Goal: Task Accomplishment & Management: Use online tool/utility

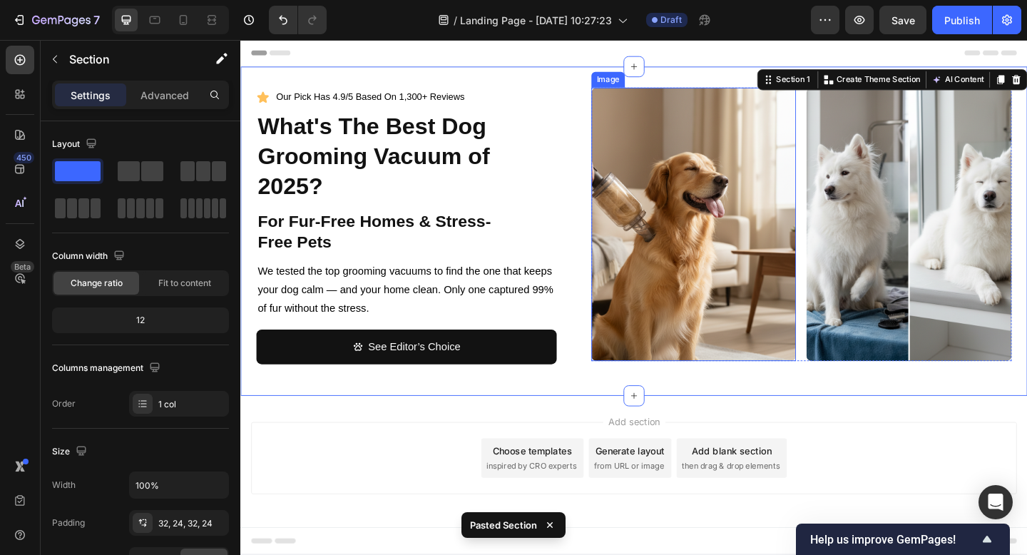
click at [696, 232] on img at bounding box center [733, 240] width 223 height 297
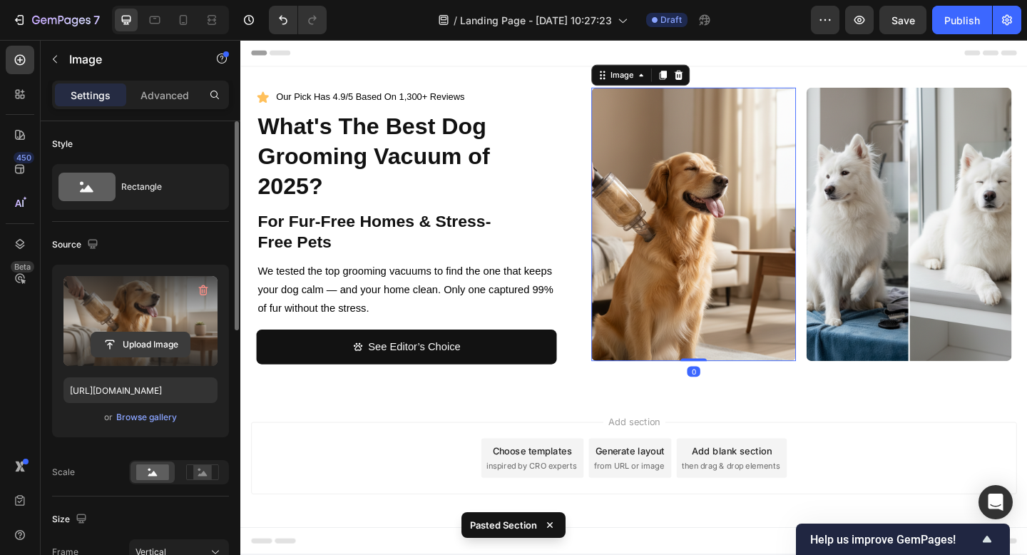
click at [155, 346] on input "file" at bounding box center [140, 344] width 98 height 24
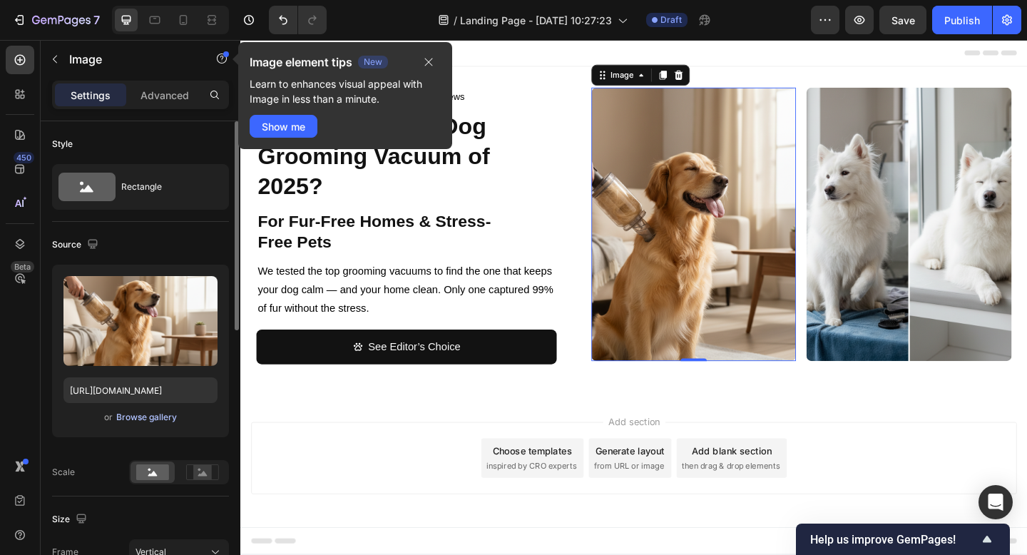
click at [160, 422] on div "Browse gallery" at bounding box center [146, 417] width 61 height 13
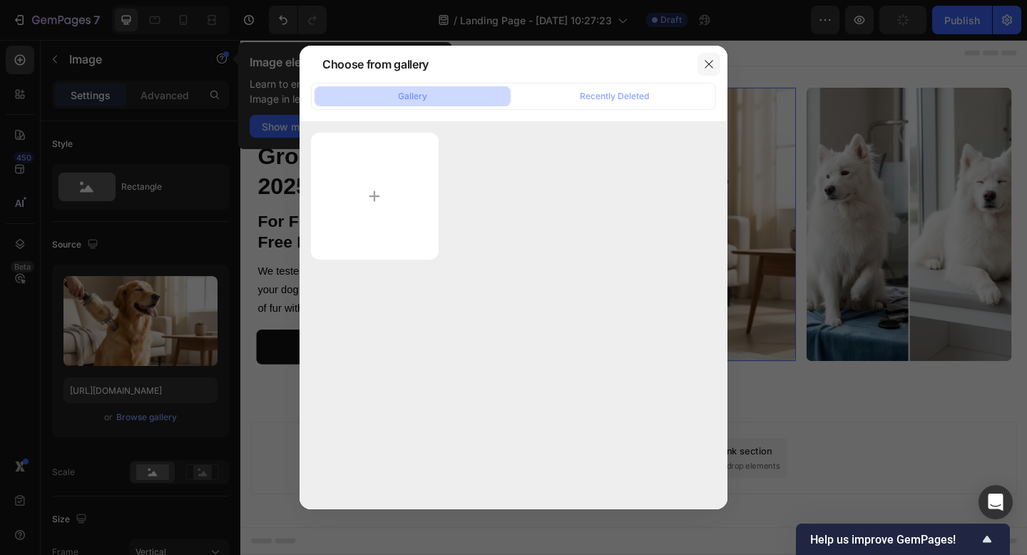
click at [709, 63] on icon "button" at bounding box center [708, 64] width 8 height 8
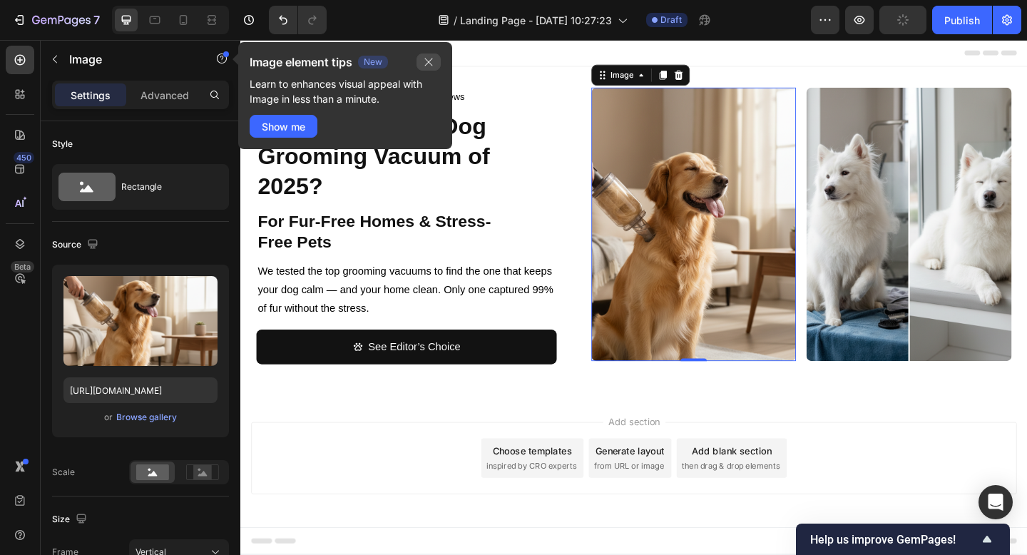
click at [428, 61] on icon "button" at bounding box center [429, 62] width 8 height 8
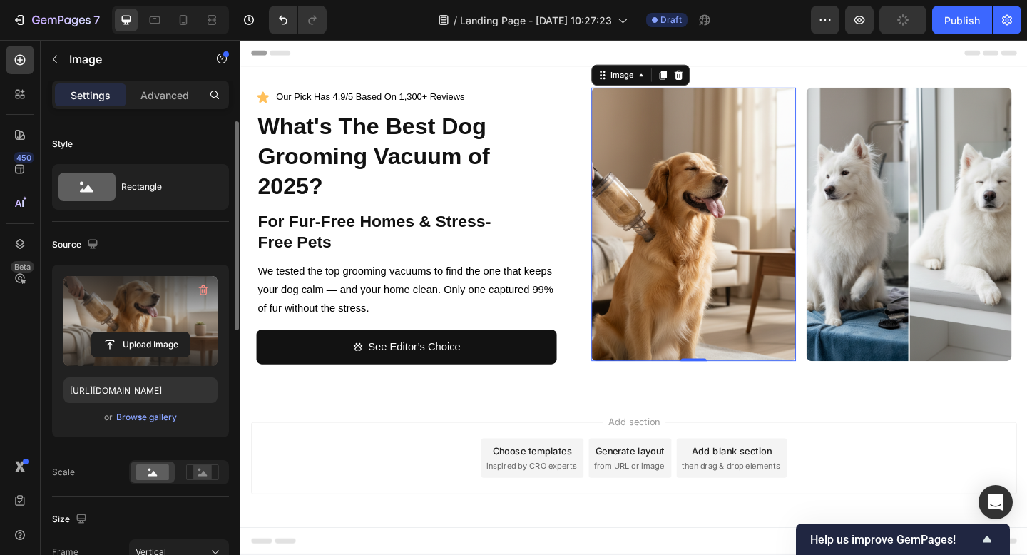
click at [125, 311] on label at bounding box center [140, 321] width 154 height 90
click at [125, 332] on input "file" at bounding box center [140, 344] width 98 height 24
click at [205, 286] on icon "button" at bounding box center [203, 290] width 14 height 14
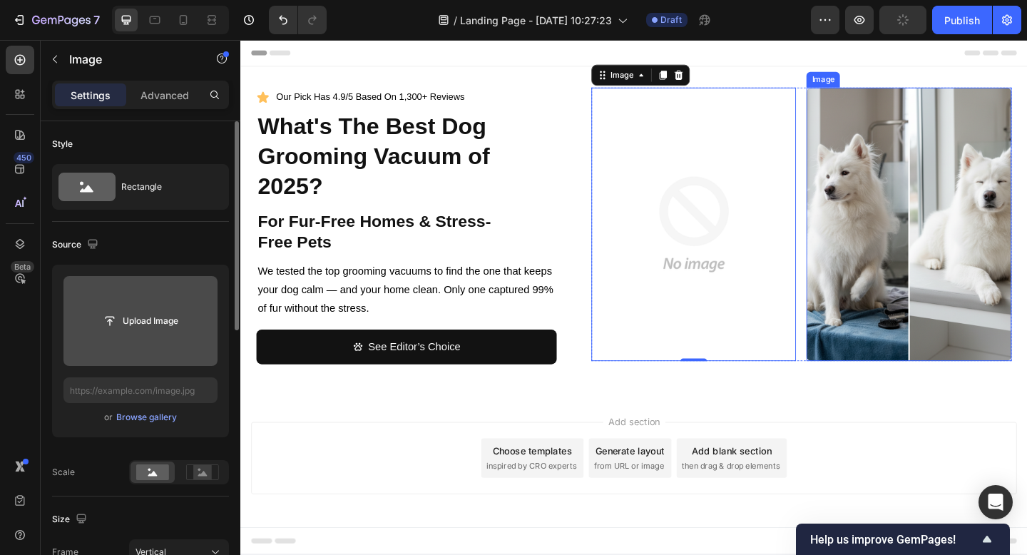
click at [907, 204] on img at bounding box center [967, 240] width 223 height 297
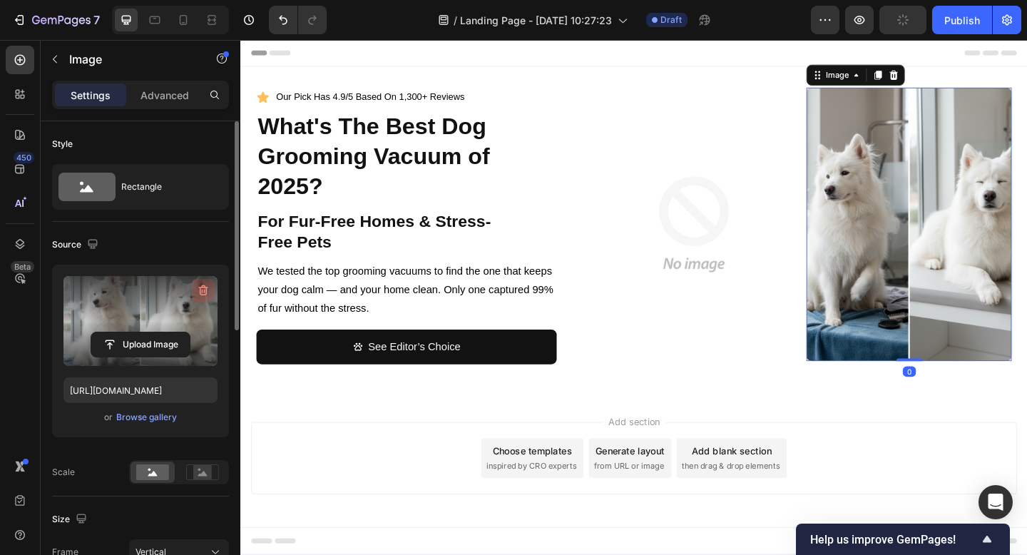
click at [205, 290] on icon "button" at bounding box center [204, 291] width 1 height 4
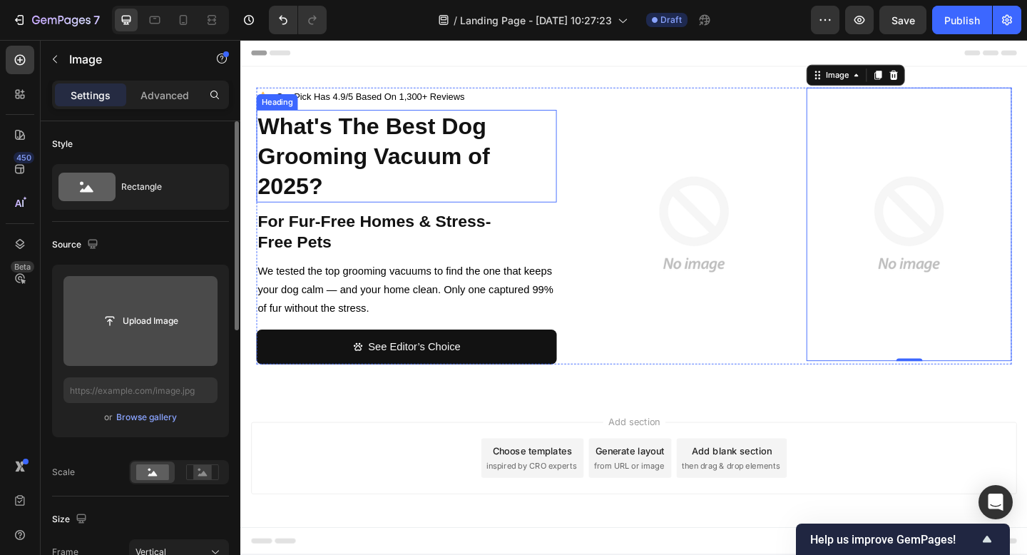
click at [388, 157] on strong "What's The Best Dog Grooming Vacuum of 2025?" at bounding box center [385, 166] width 252 height 93
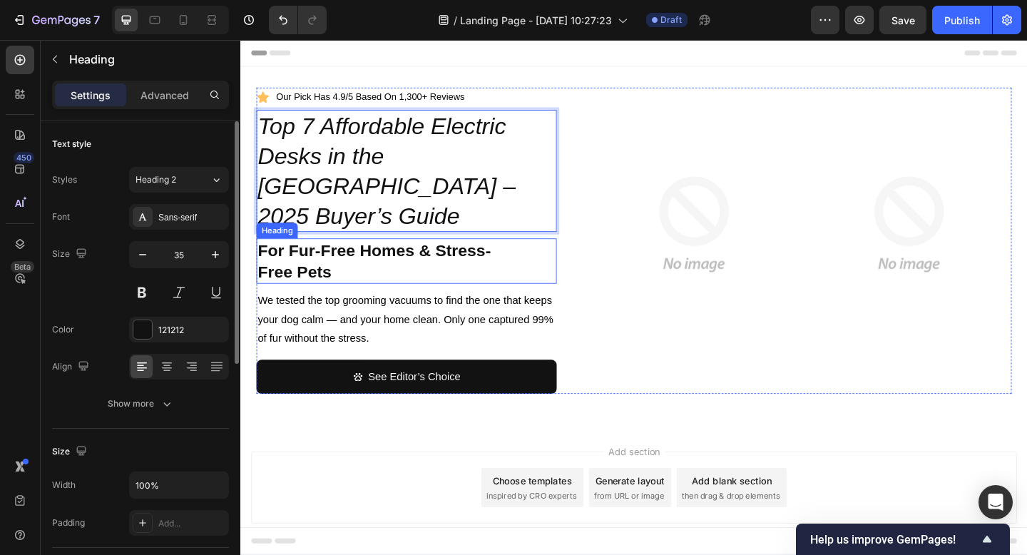
click at [440, 259] on h2 "For Fur-Free Homes & Stress-Free Pets" at bounding box center [387, 280] width 261 height 49
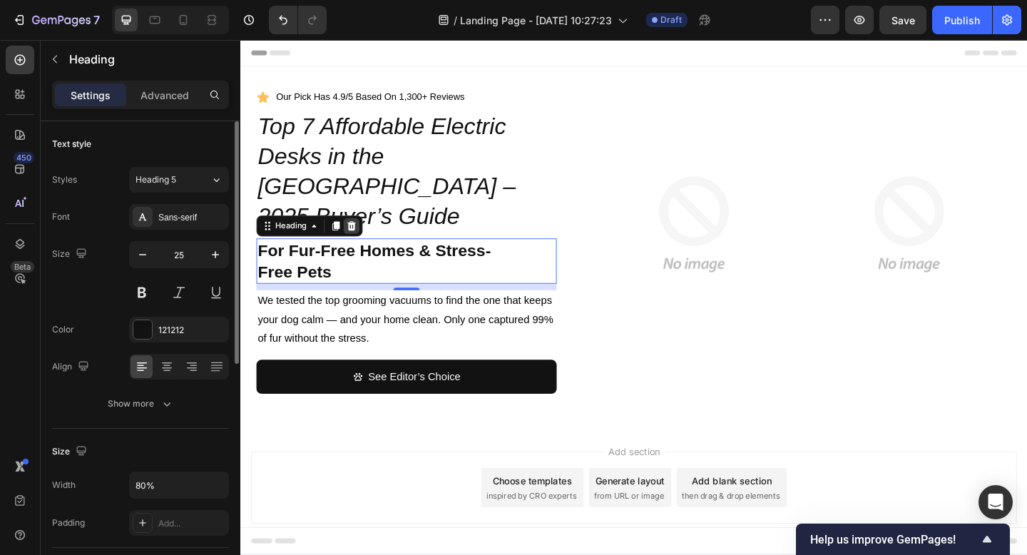
click at [363, 237] on icon at bounding box center [360, 242] width 11 height 11
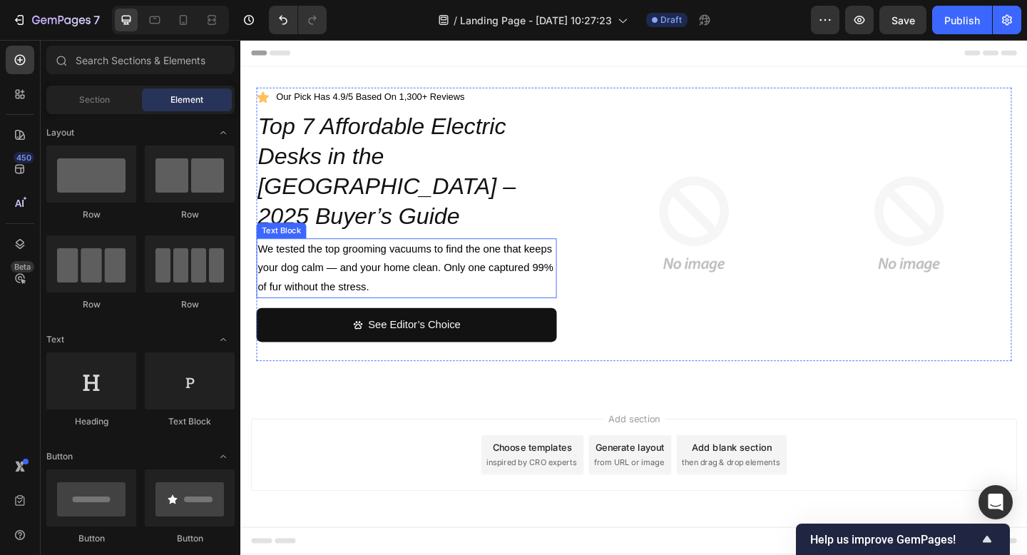
click at [314, 257] on p "We tested the top grooming vacuums to find the one that keeps your dog calm — a…" at bounding box center [421, 287] width 324 height 61
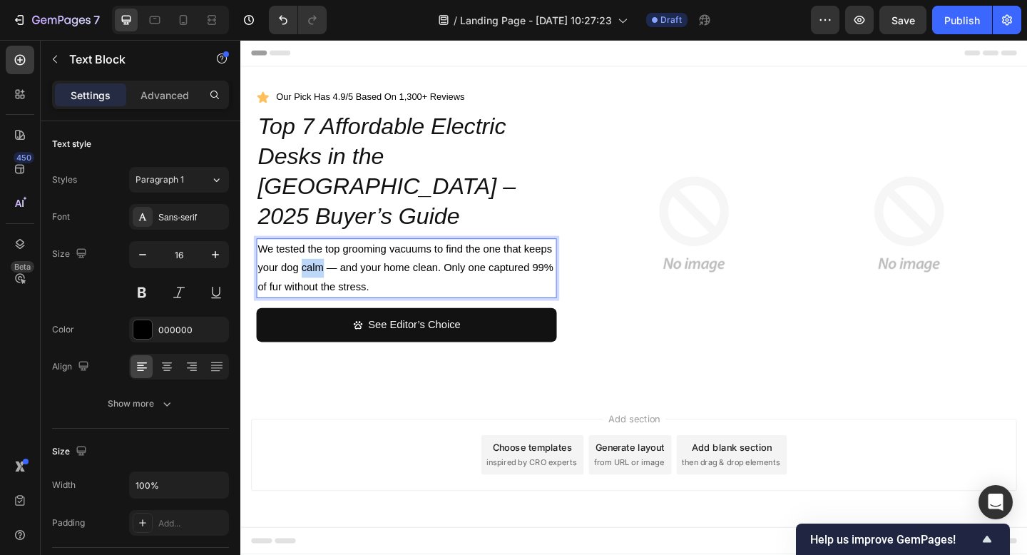
click at [314, 257] on p "We tested the top grooming vacuums to find the one that keeps your dog calm — a…" at bounding box center [421, 287] width 324 height 61
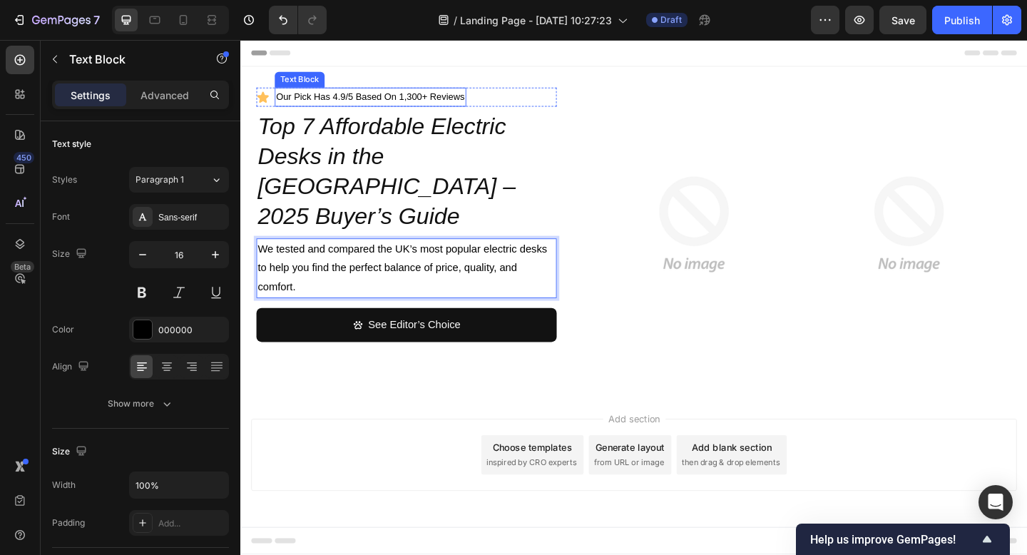
click at [422, 103] on p "our pick has 4.9/5 based on 1,300+ reviews" at bounding box center [381, 102] width 205 height 18
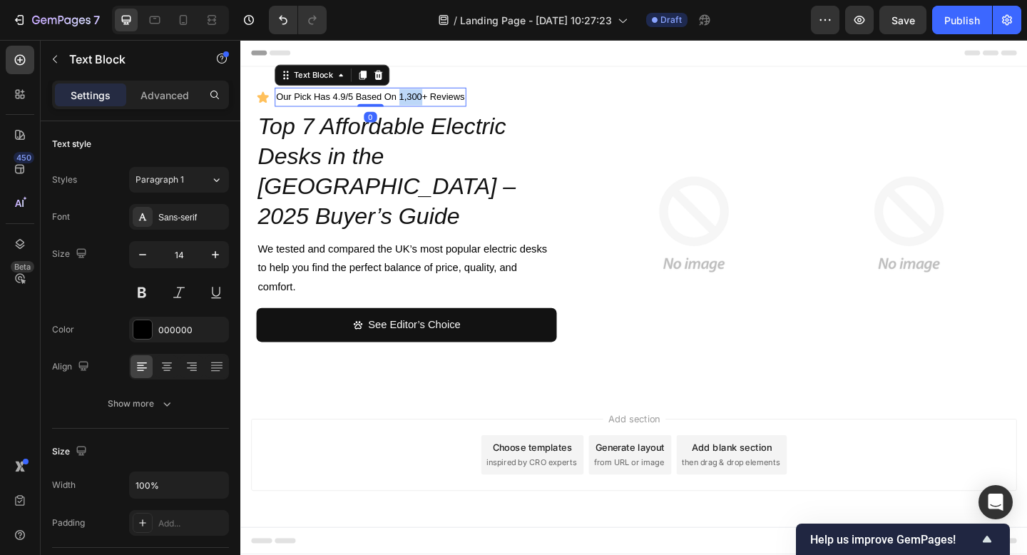
click at [422, 103] on p "our pick has 4.9/5 based on 1,300+ reviews" at bounding box center [381, 102] width 205 height 18
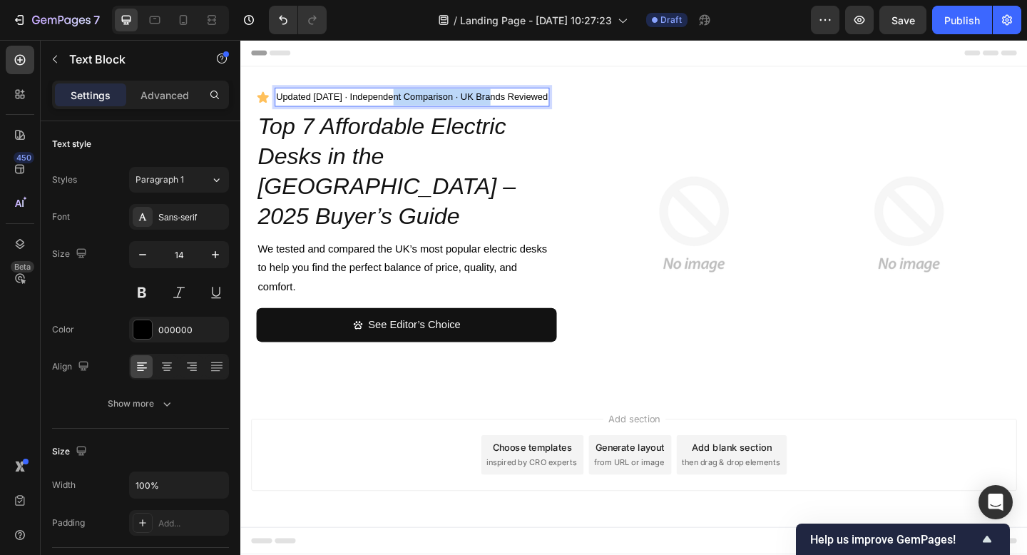
drag, startPoint x: 515, startPoint y: 104, endPoint x: 404, endPoint y: 103, distance: 111.9
click at [404, 103] on p "Updated [DATE] · Independent comparison · UK brands reviewed" at bounding box center [427, 102] width 296 height 18
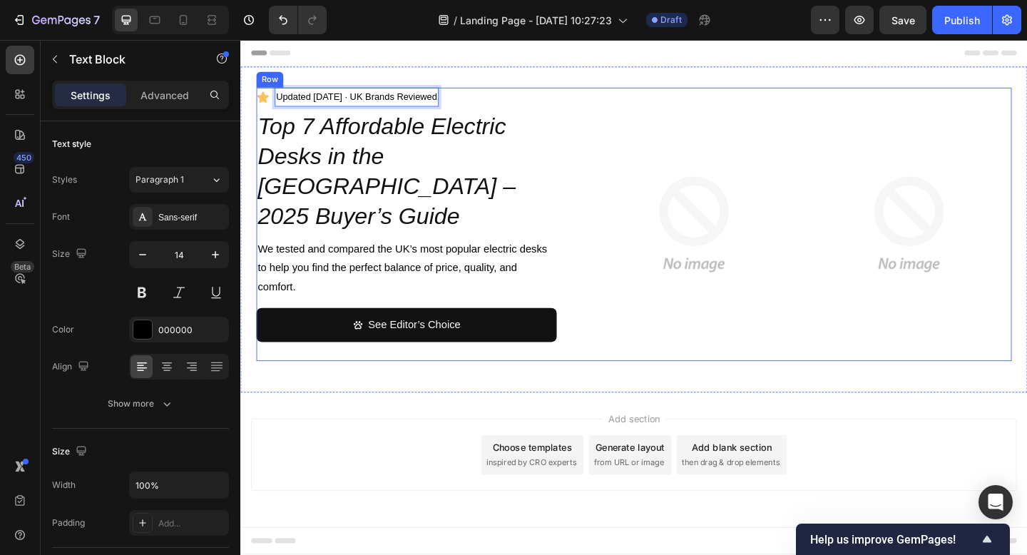
click at [358, 358] on div "Icon Updated [DATE] · UK brands reviewed Text Block 0 Row ⁠⁠⁠⁠⁠⁠⁠ Top 7 Afforda…" at bounding box center [420, 240] width 327 height 297
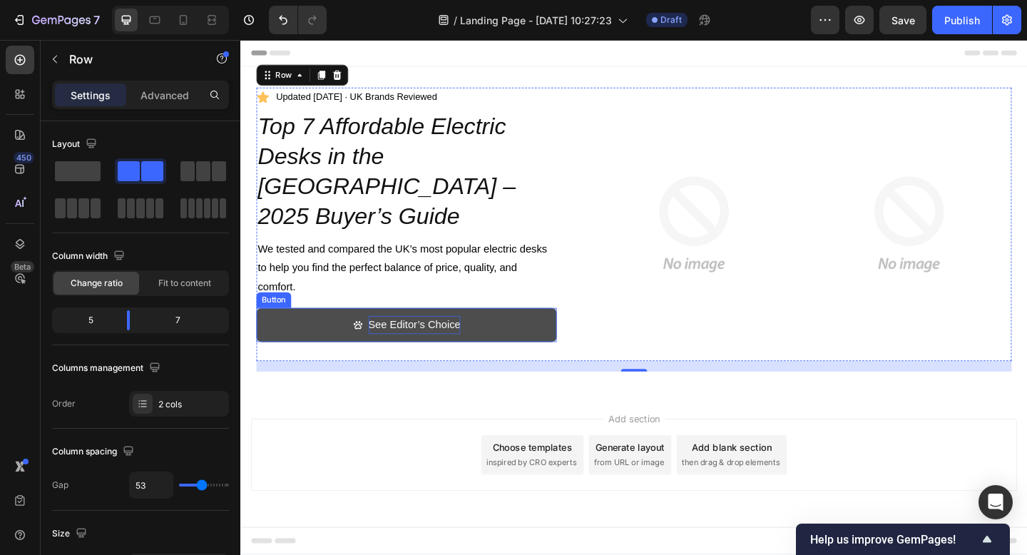
click at [421, 340] on p "See Editor’s Choice" at bounding box center [429, 350] width 101 height 21
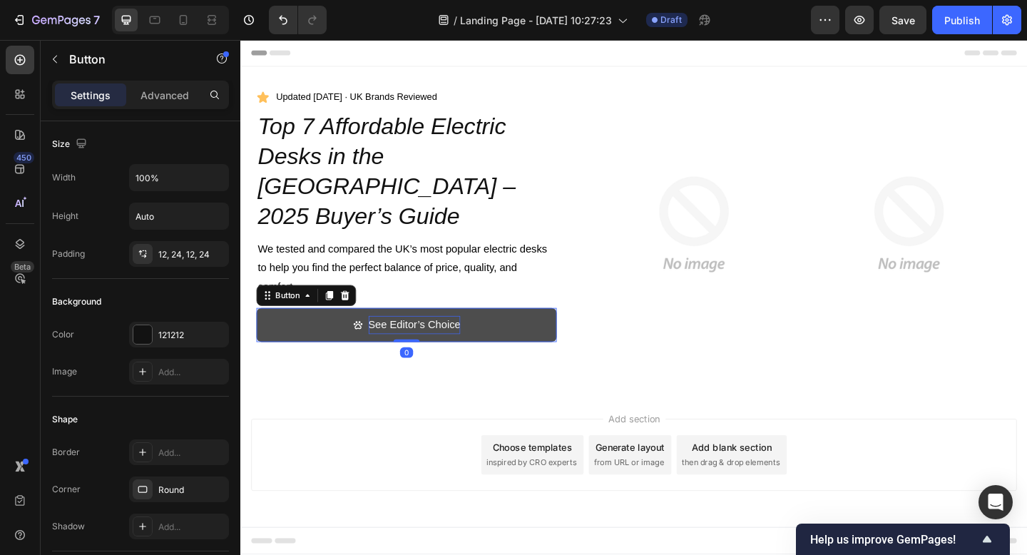
click at [421, 340] on p "See Editor’s Choice" at bounding box center [429, 350] width 101 height 21
click at [345, 332] on link "See Our #1 Pick" at bounding box center [420, 351] width 327 height 38
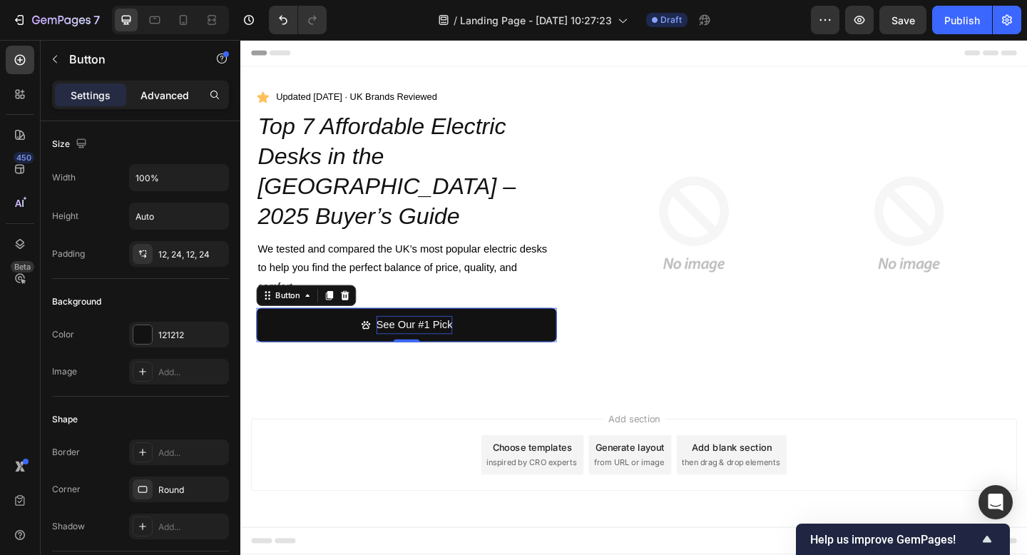
click at [158, 92] on p "Advanced" at bounding box center [164, 95] width 48 height 15
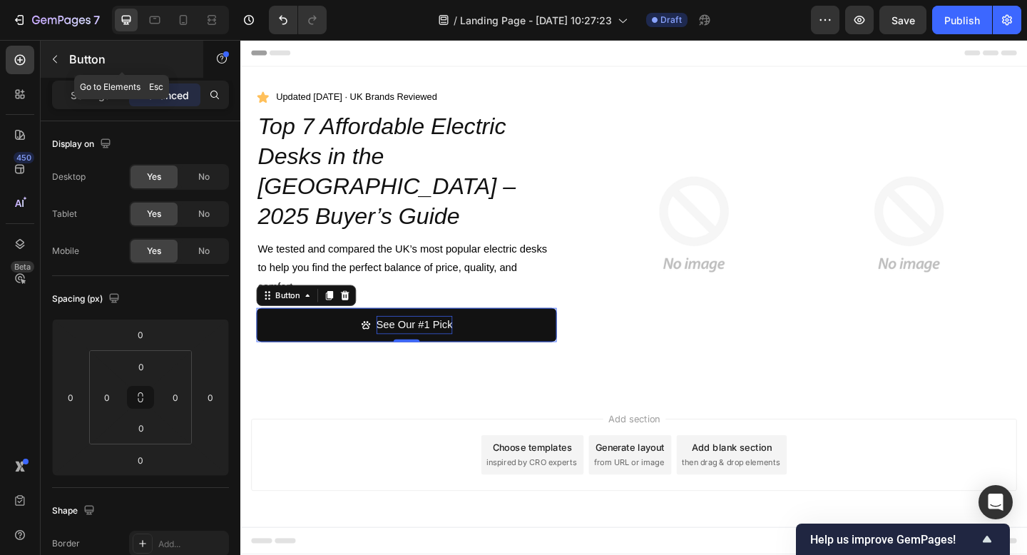
click at [52, 57] on icon "button" at bounding box center [54, 58] width 11 height 11
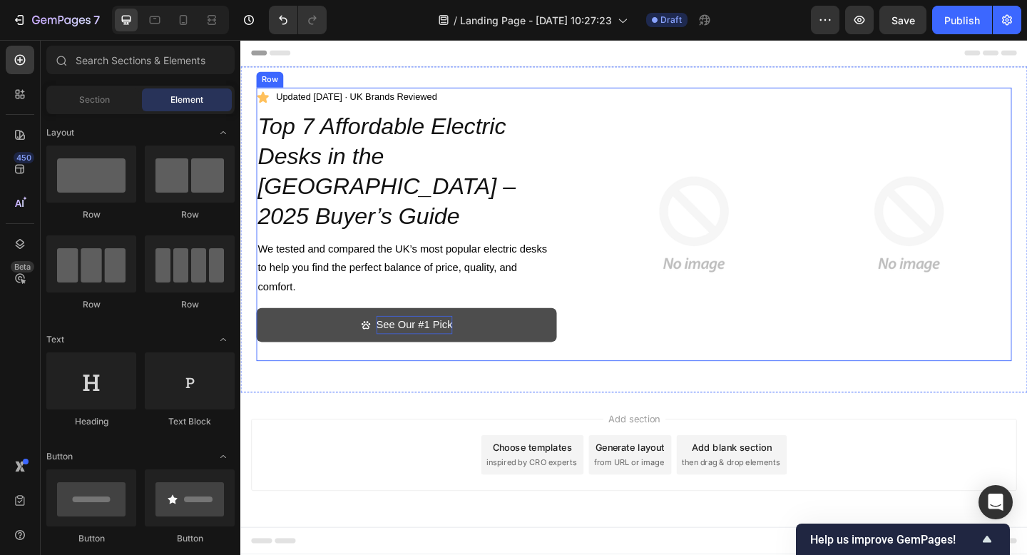
click at [316, 332] on link "See Our #1 Pick" at bounding box center [420, 351] width 327 height 38
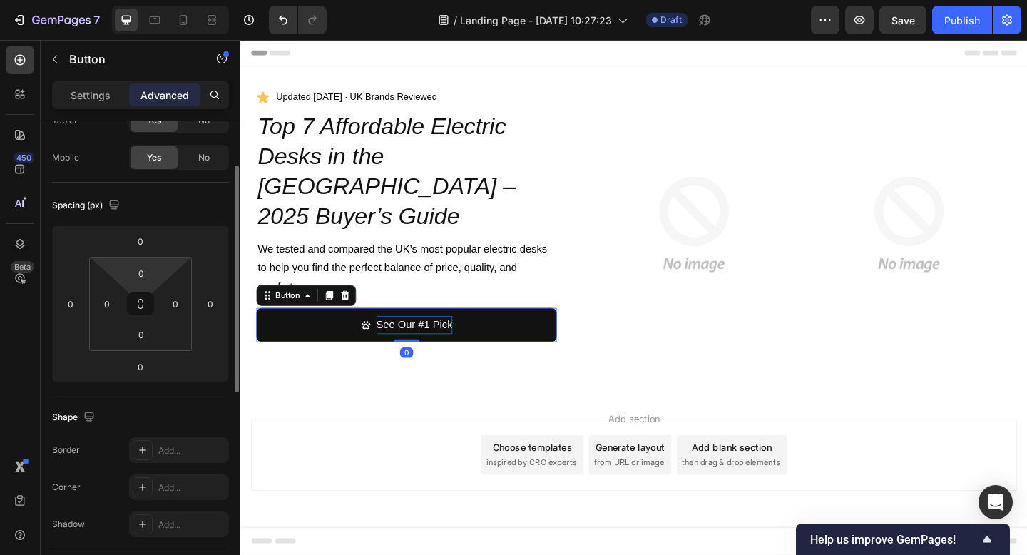
scroll to position [422, 0]
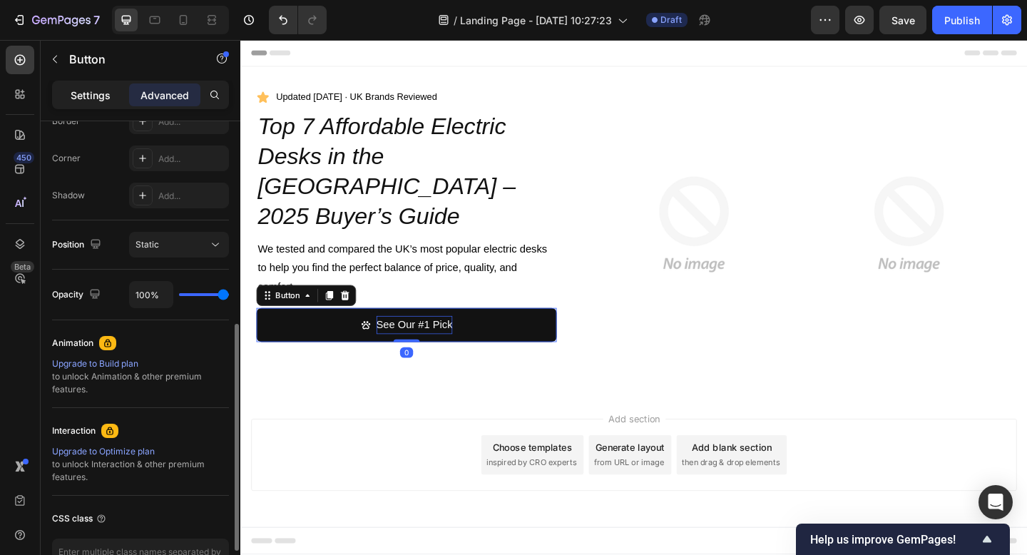
click at [87, 94] on p "Settings" at bounding box center [91, 95] width 40 height 15
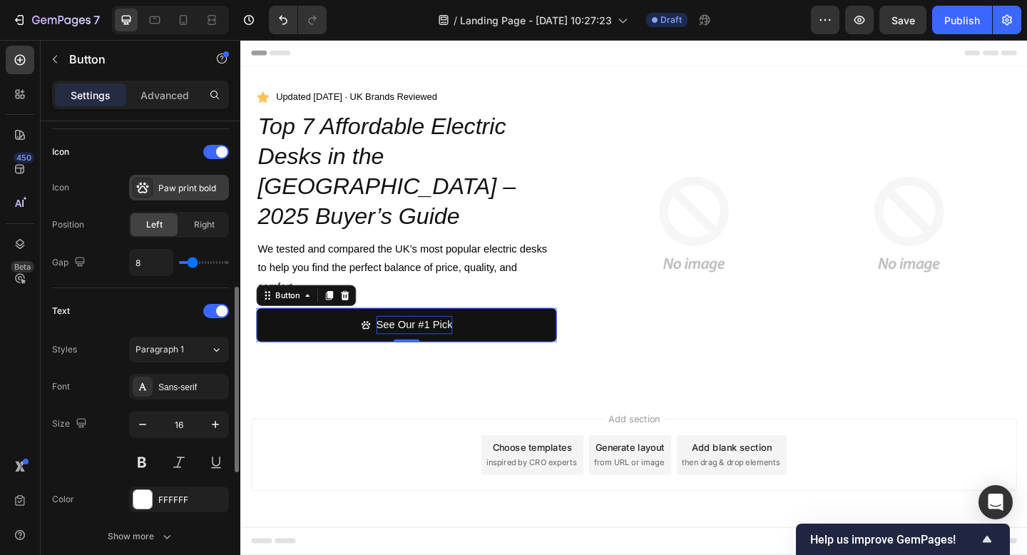
click at [184, 185] on div "Paw print bold" at bounding box center [191, 188] width 67 height 13
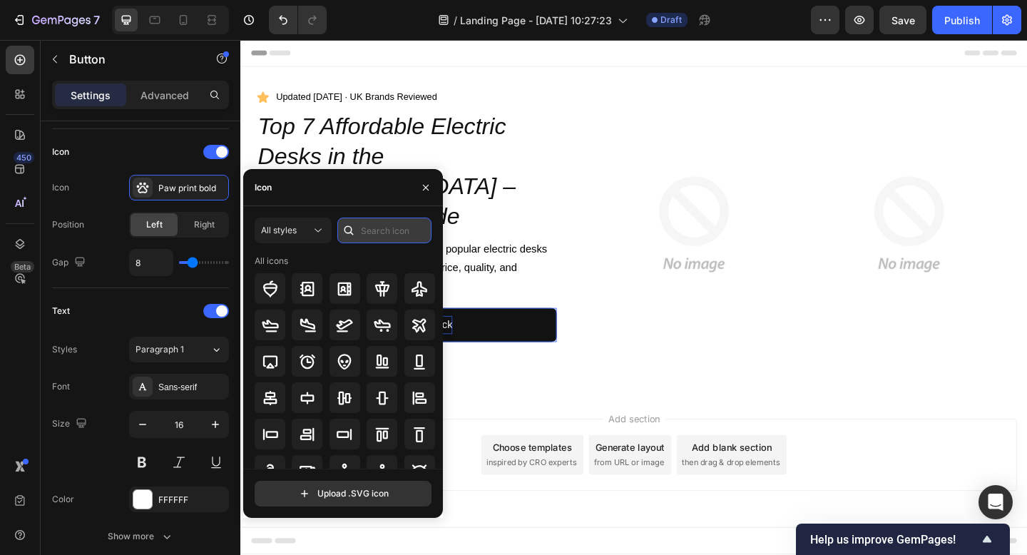
click at [391, 233] on input "text" at bounding box center [384, 230] width 94 height 26
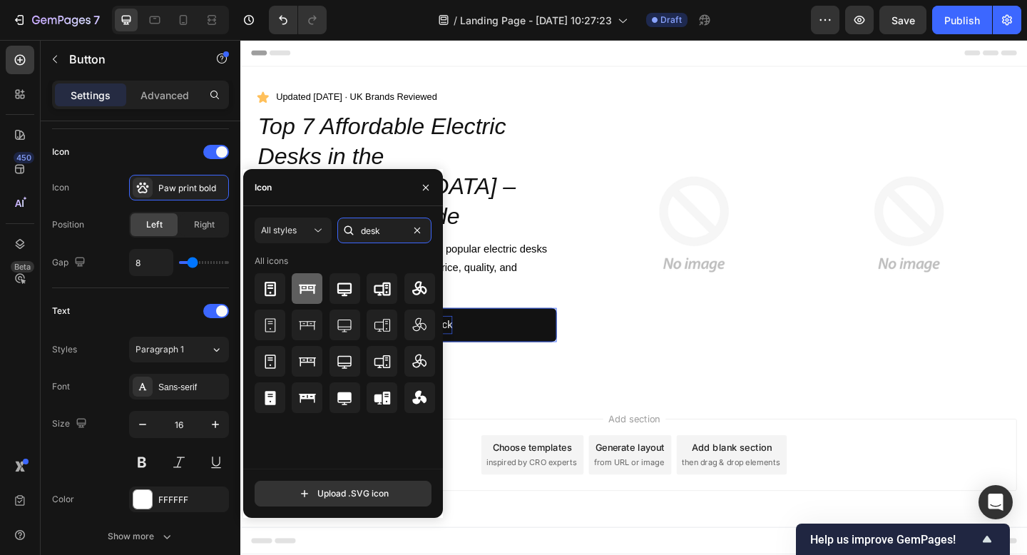
type input "desk"
click at [308, 289] on icon at bounding box center [307, 289] width 17 height 10
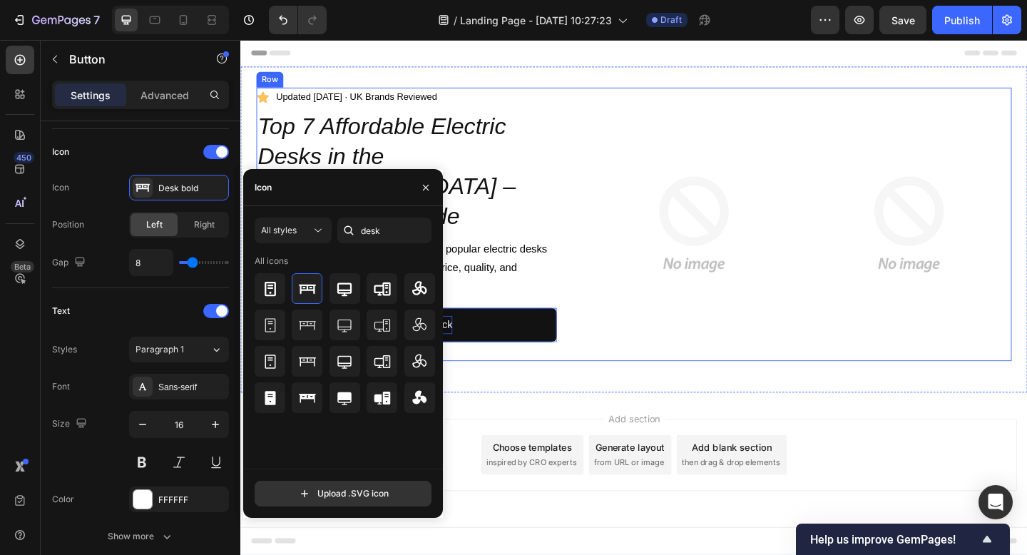
click at [543, 381] on div "Icon Updated [DATE] · UK brands reviewed Text Block Row ⁠⁠⁠⁠⁠⁠⁠ Top 7 Affordabl…" at bounding box center [420, 240] width 327 height 297
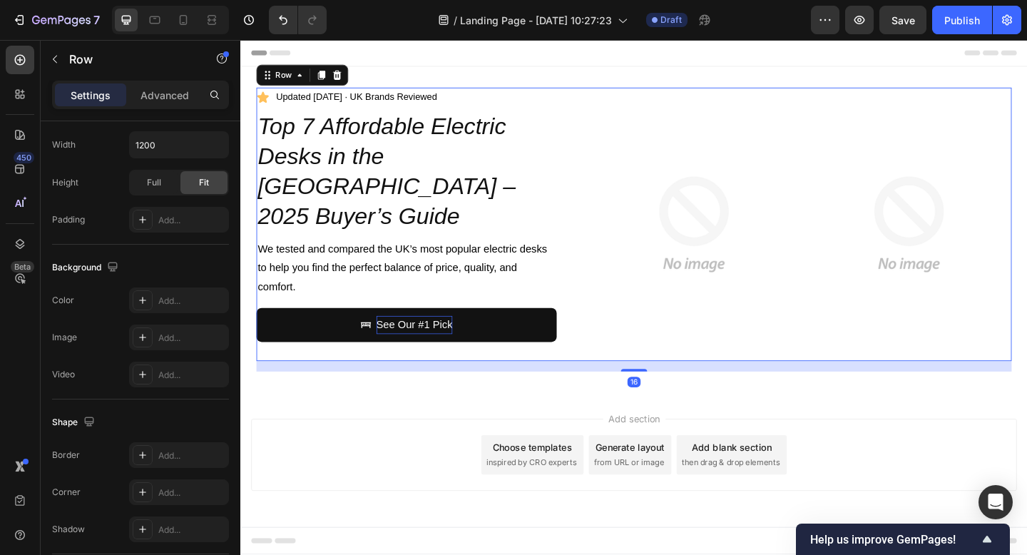
scroll to position [0, 0]
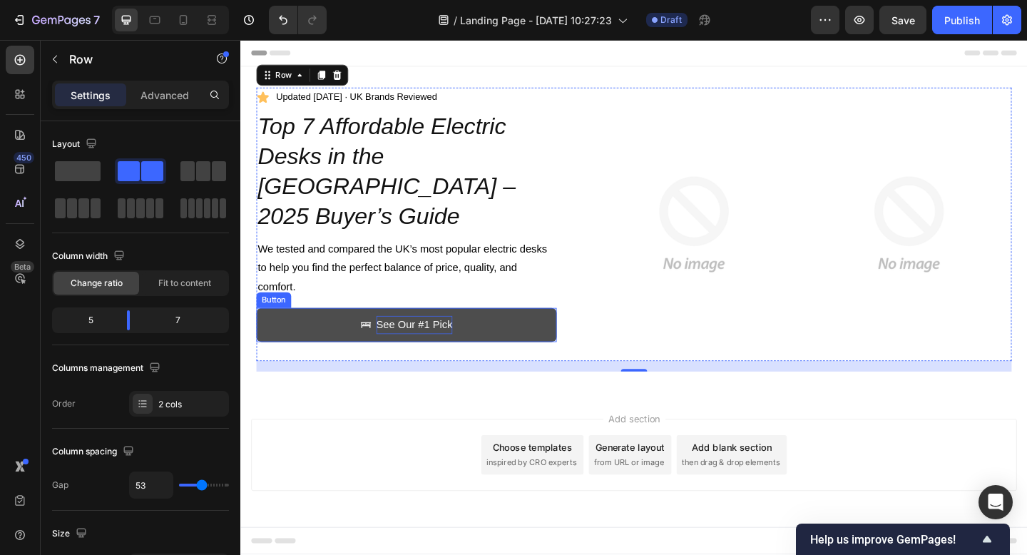
click at [555, 332] on link "See Our #1 Pick" at bounding box center [420, 351] width 327 height 38
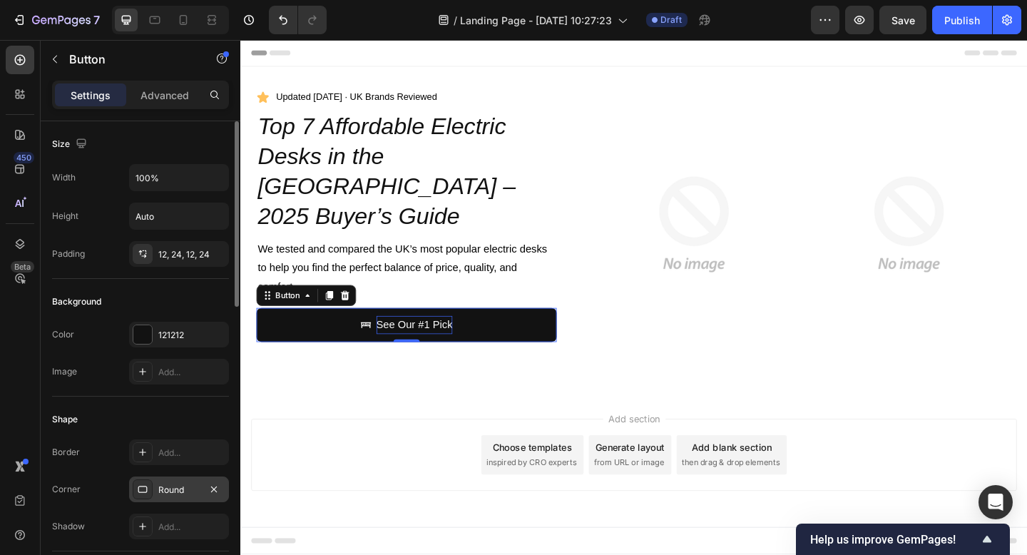
click at [173, 482] on div "Round" at bounding box center [179, 489] width 100 height 26
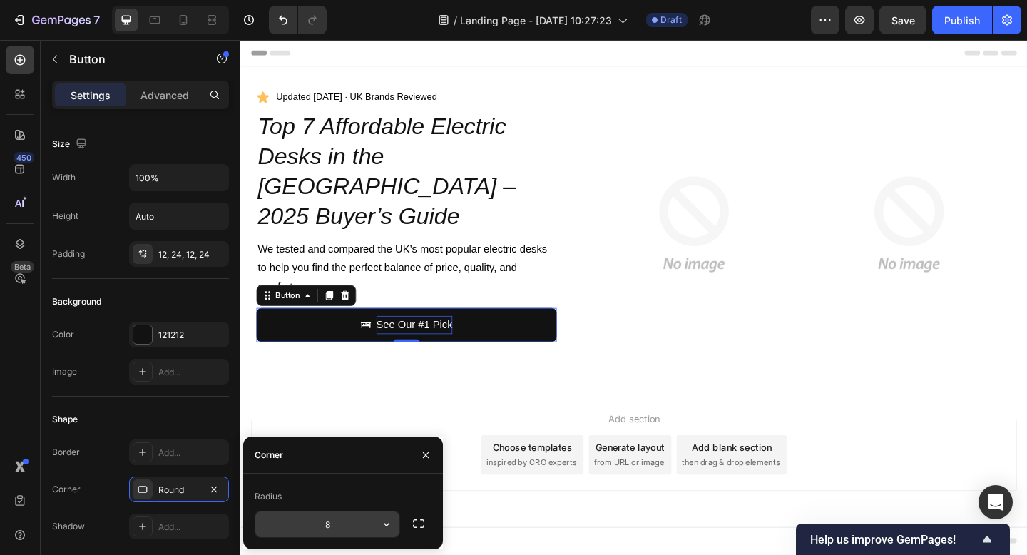
click at [364, 525] on input "8" at bounding box center [327, 524] width 144 height 26
type input "999"
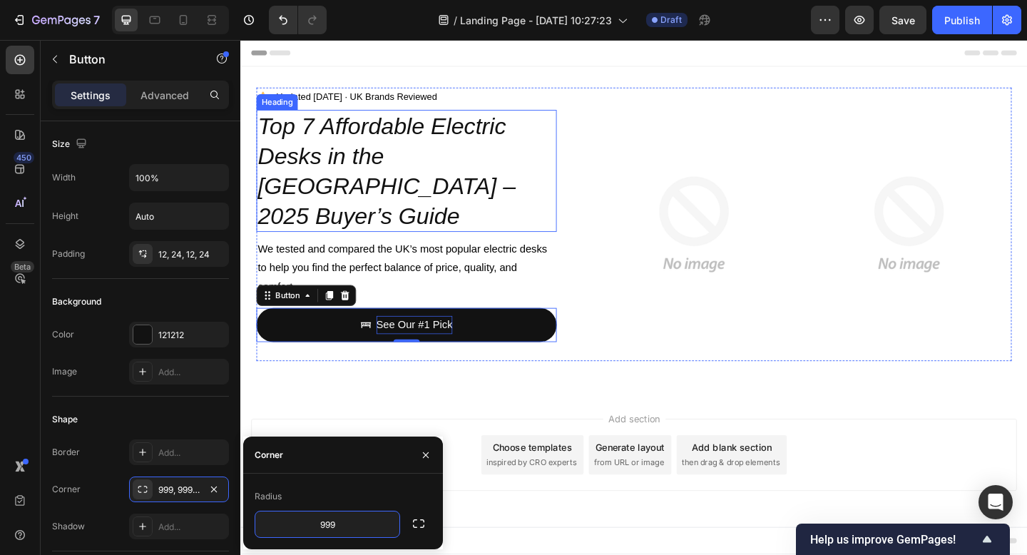
click at [309, 145] on icon "Top 7 Affordable Electric Desks in the [GEOGRAPHIC_DATA] – 2025 Buyer’s Guide" at bounding box center [399, 182] width 281 height 125
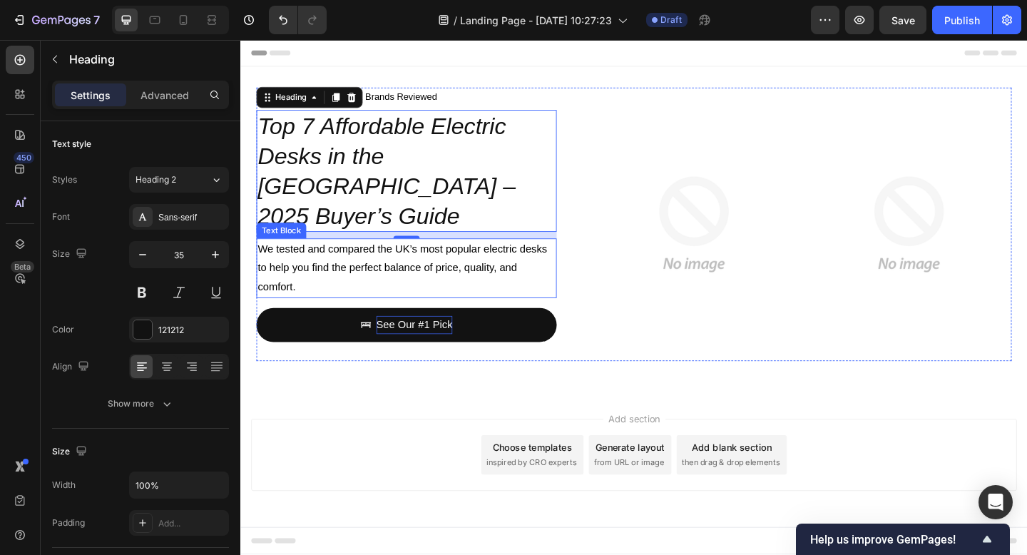
click at [289, 257] on p "We tested and compared the UK’s most popular electric desks to help you find th…" at bounding box center [421, 287] width 324 height 61
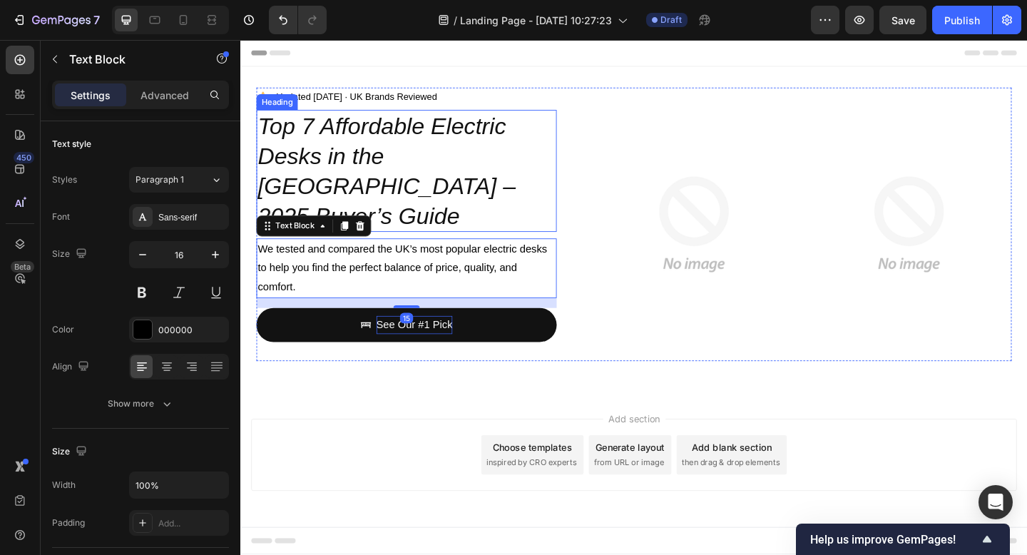
click at [355, 162] on icon "Top 7 Affordable Electric Desks in the [GEOGRAPHIC_DATA] – 2025 Buyer’s Guide" at bounding box center [399, 182] width 281 height 125
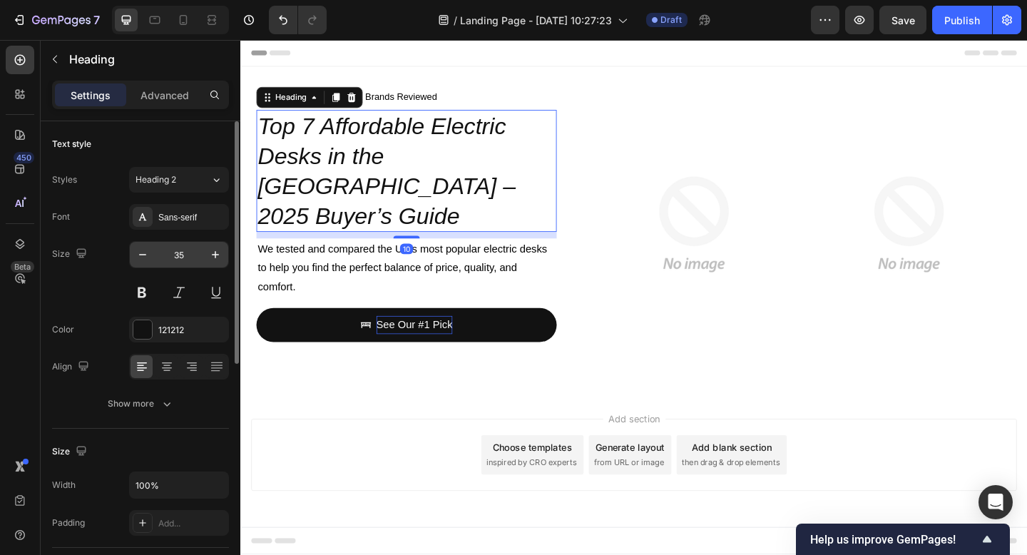
click at [129, 257] on div "35" at bounding box center [179, 254] width 100 height 27
click at [139, 255] on icon "button" at bounding box center [142, 254] width 7 height 1
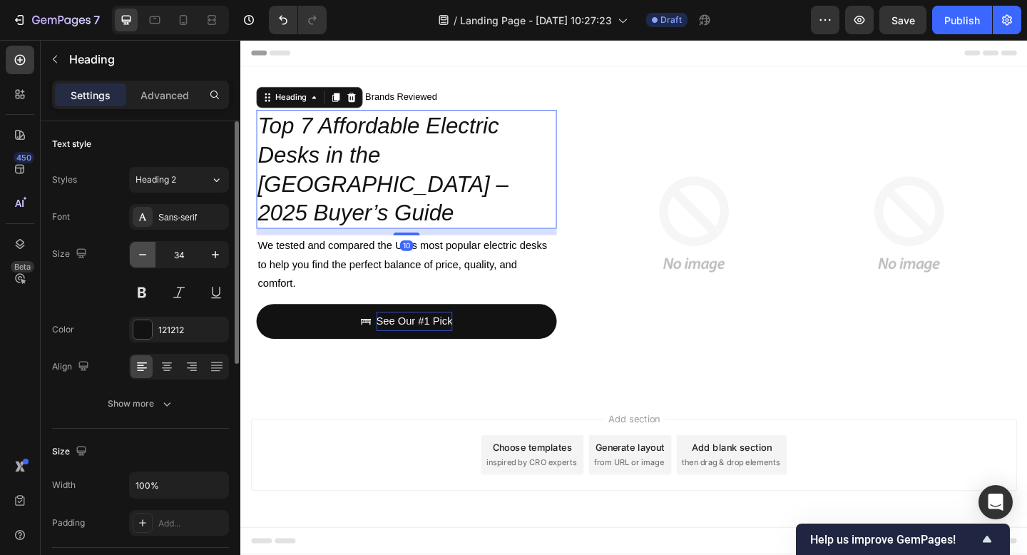
click at [139, 255] on icon "button" at bounding box center [142, 254] width 7 height 1
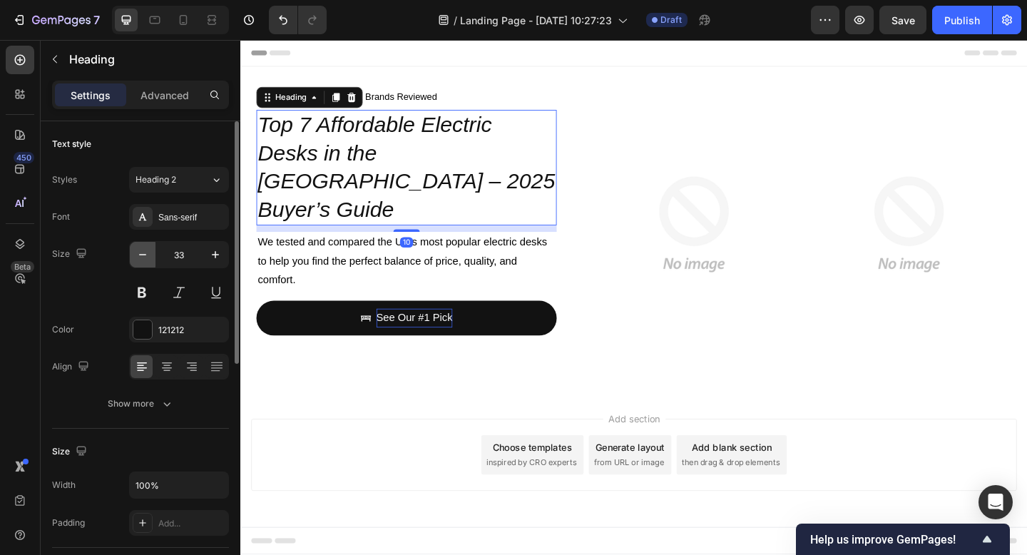
click at [139, 255] on icon "button" at bounding box center [142, 254] width 7 height 1
type input "32"
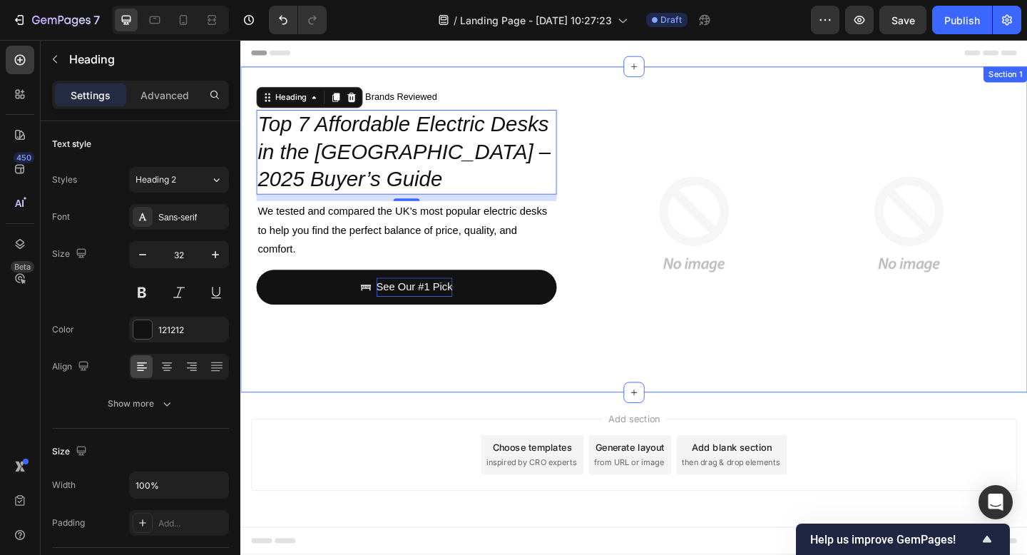
click at [419, 397] on div "Icon Updated [DATE] · UK brands reviewed Text Block Row ⁠⁠⁠⁠⁠⁠⁠ Top 7 Affordabl…" at bounding box center [667, 246] width 821 height 309
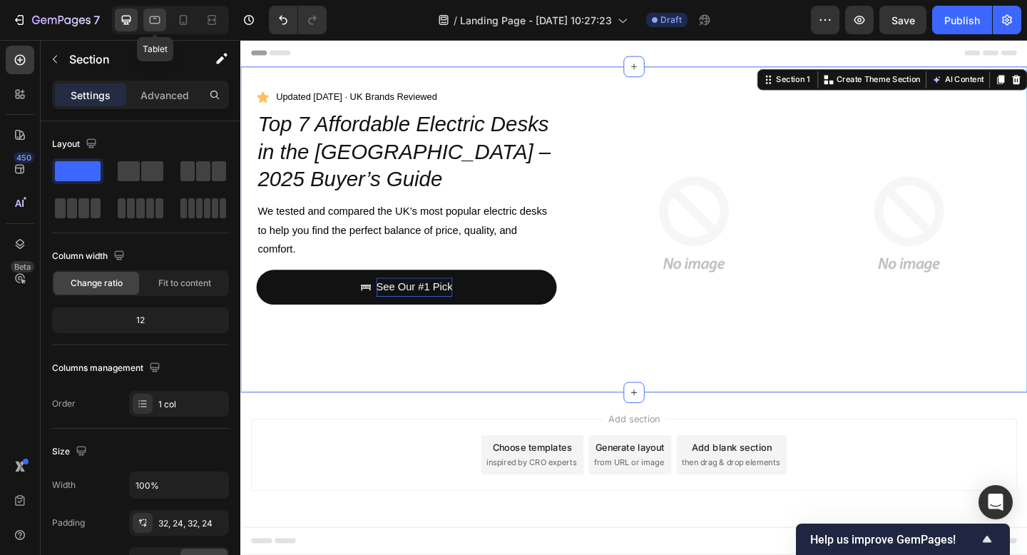
click at [153, 27] on div at bounding box center [154, 20] width 23 height 23
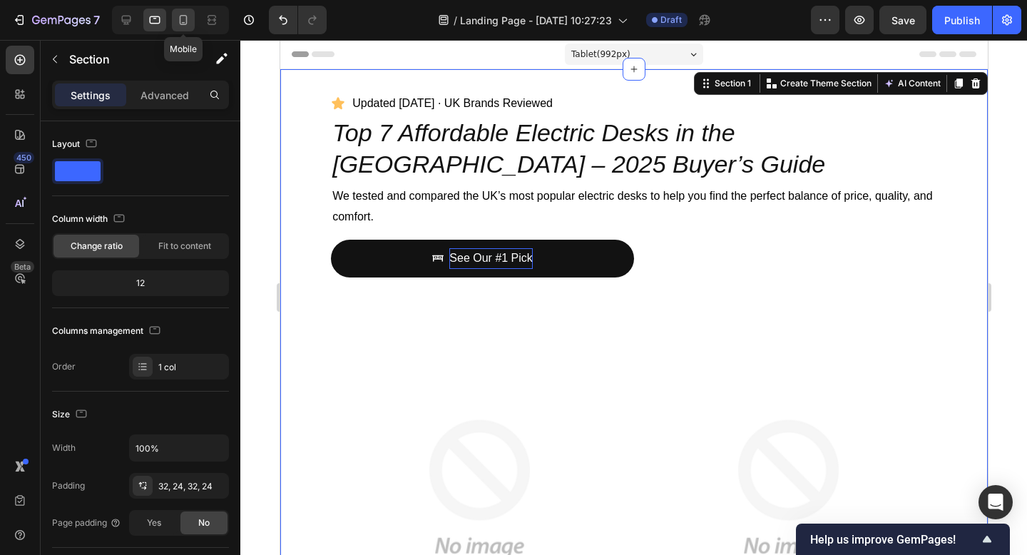
click at [185, 19] on icon at bounding box center [183, 20] width 14 height 14
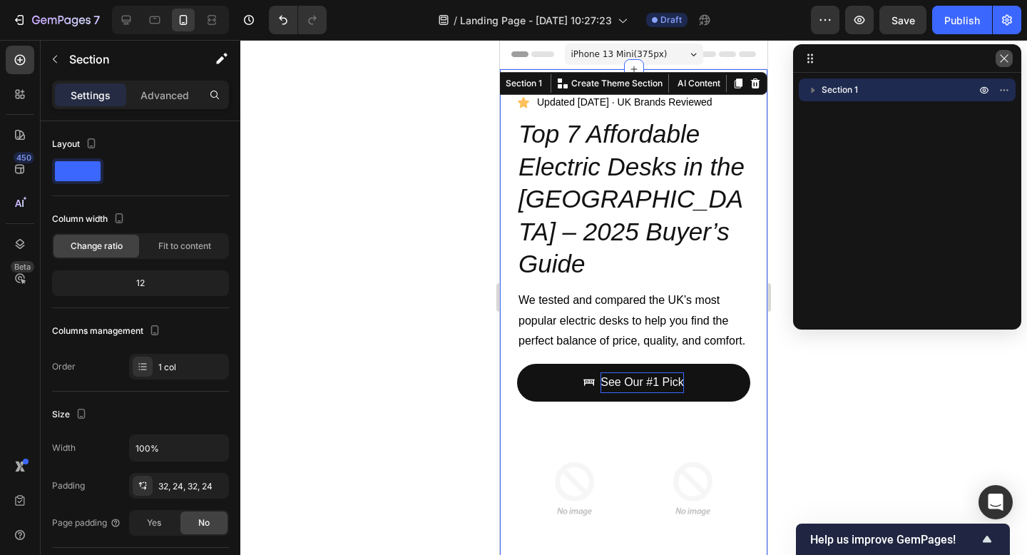
click at [1000, 56] on icon "button" at bounding box center [1003, 58] width 11 height 11
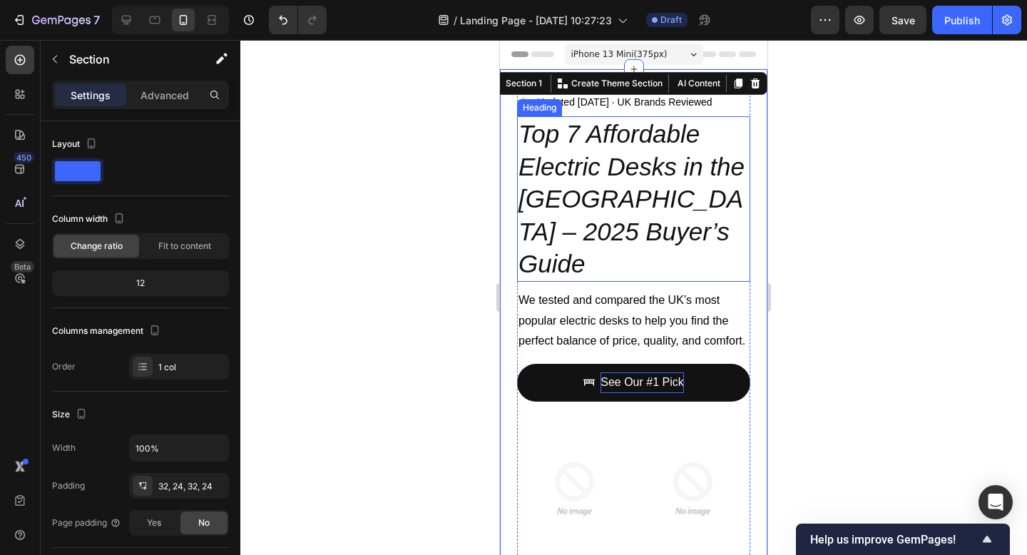
click at [555, 205] on icon "Top 7 Affordable Electric Desks in the [GEOGRAPHIC_DATA] – 2025 Buyer’s Guide" at bounding box center [631, 199] width 226 height 158
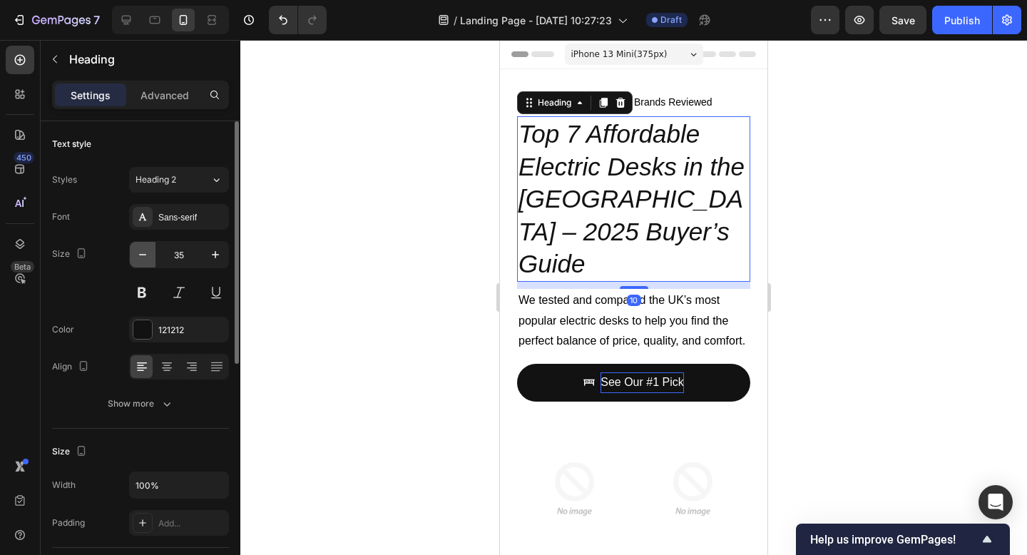
click at [141, 258] on icon "button" at bounding box center [142, 254] width 14 height 14
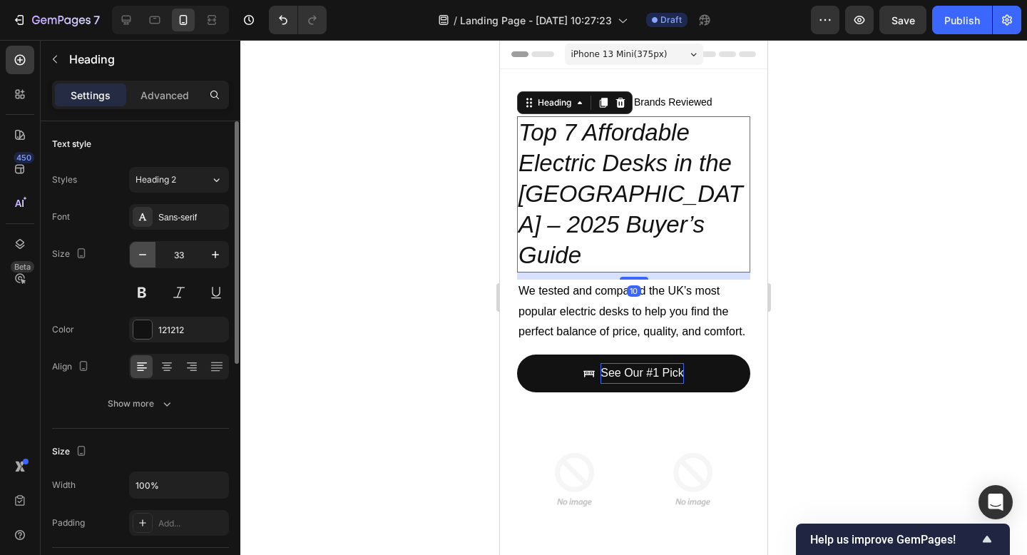
click at [141, 258] on icon "button" at bounding box center [142, 254] width 14 height 14
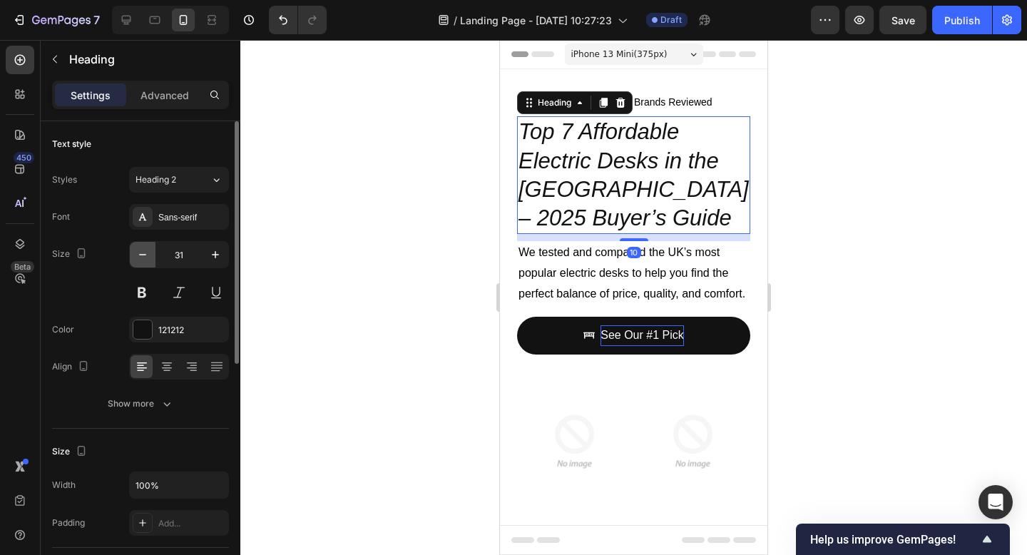
click at [141, 258] on icon "button" at bounding box center [142, 254] width 14 height 14
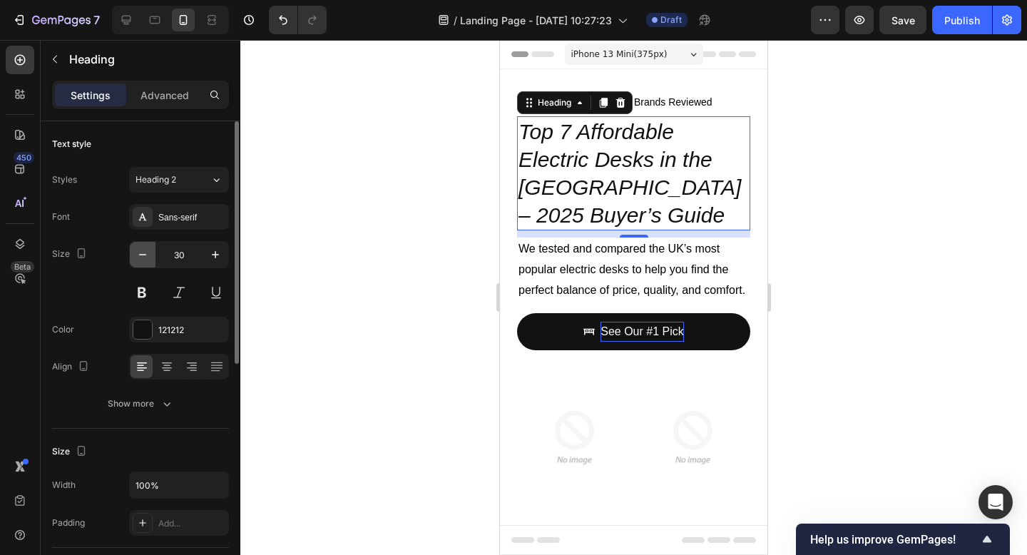
click at [141, 258] on icon "button" at bounding box center [142, 254] width 14 height 14
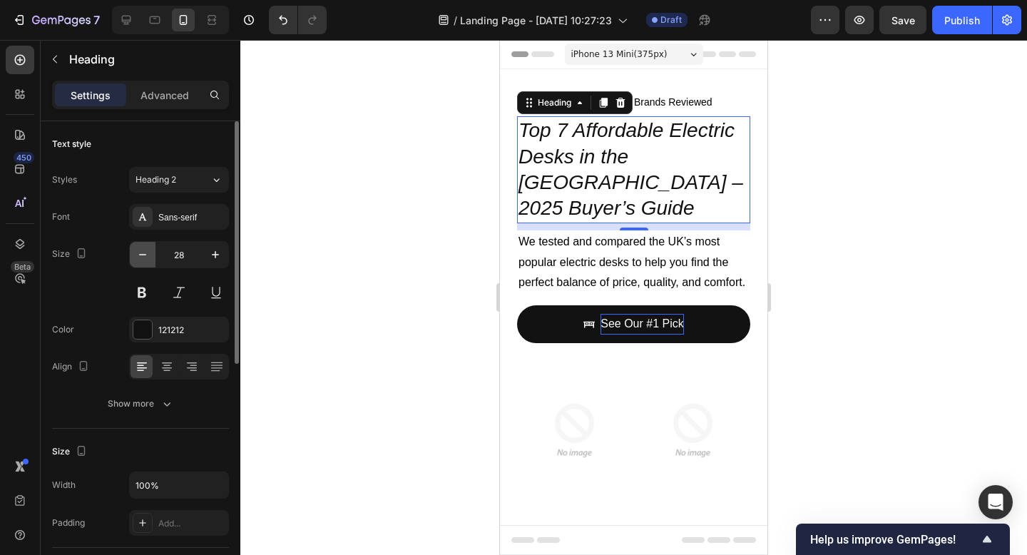
click at [141, 258] on icon "button" at bounding box center [142, 254] width 14 height 14
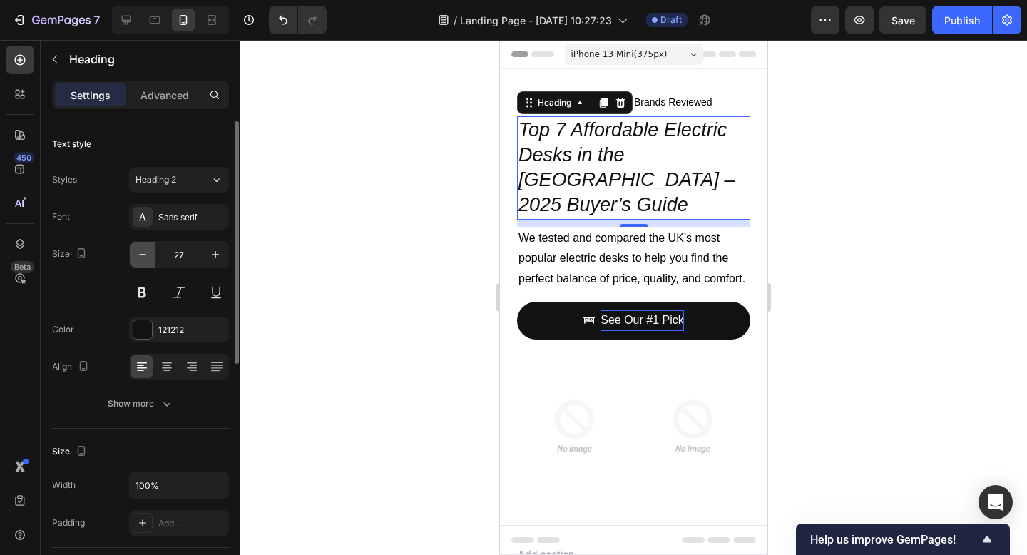
click at [141, 258] on icon "button" at bounding box center [142, 254] width 14 height 14
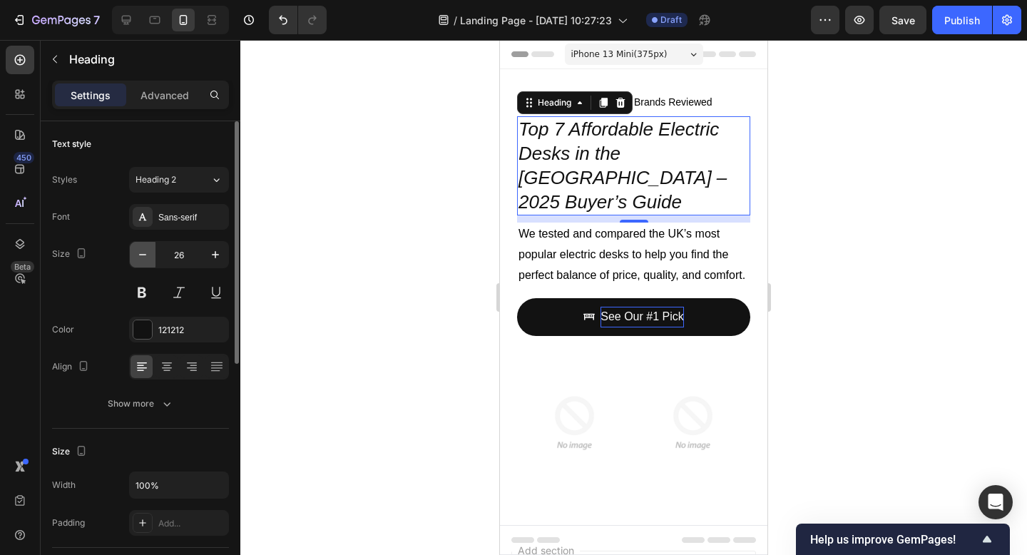
click at [141, 258] on icon "button" at bounding box center [142, 254] width 14 height 14
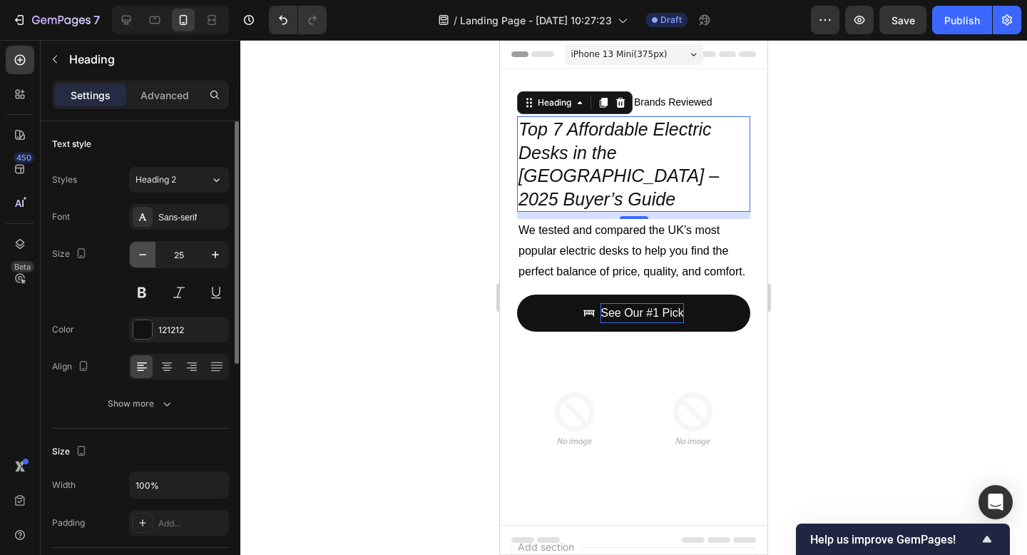
click at [141, 258] on icon "button" at bounding box center [142, 254] width 14 height 14
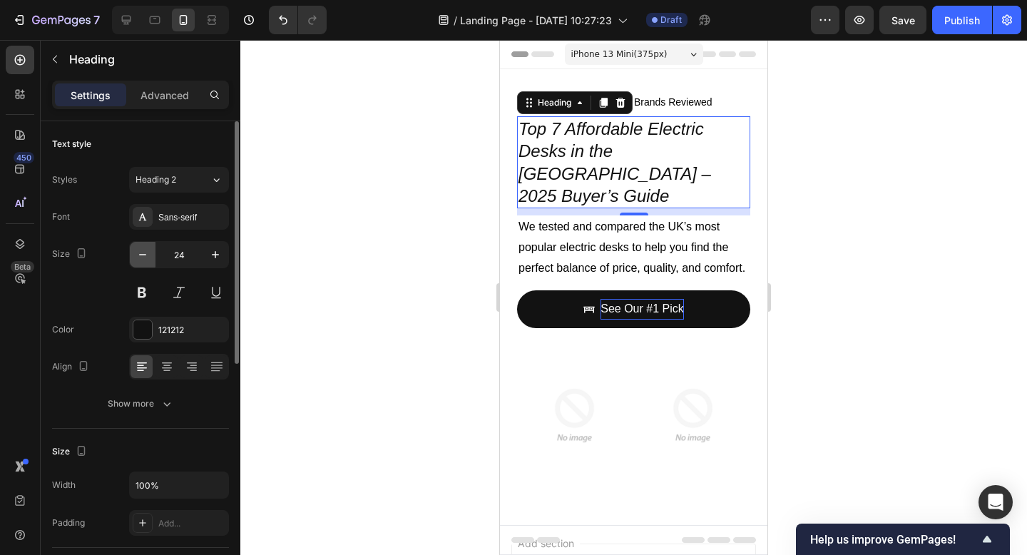
click at [141, 255] on icon "button" at bounding box center [142, 254] width 14 height 14
type input "23"
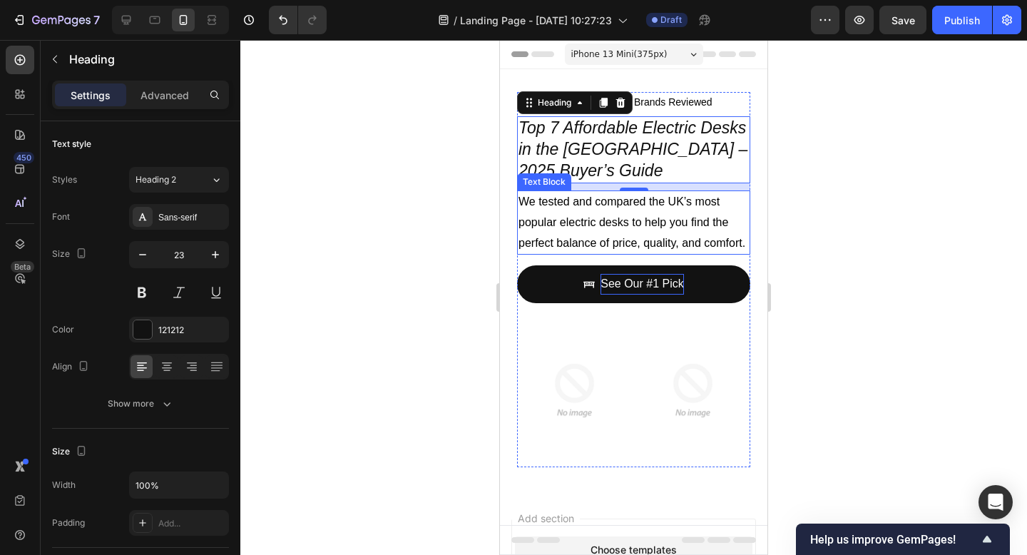
click at [633, 230] on p "We tested and compared the UK’s most popular electric desks to help you find th…" at bounding box center [633, 222] width 230 height 61
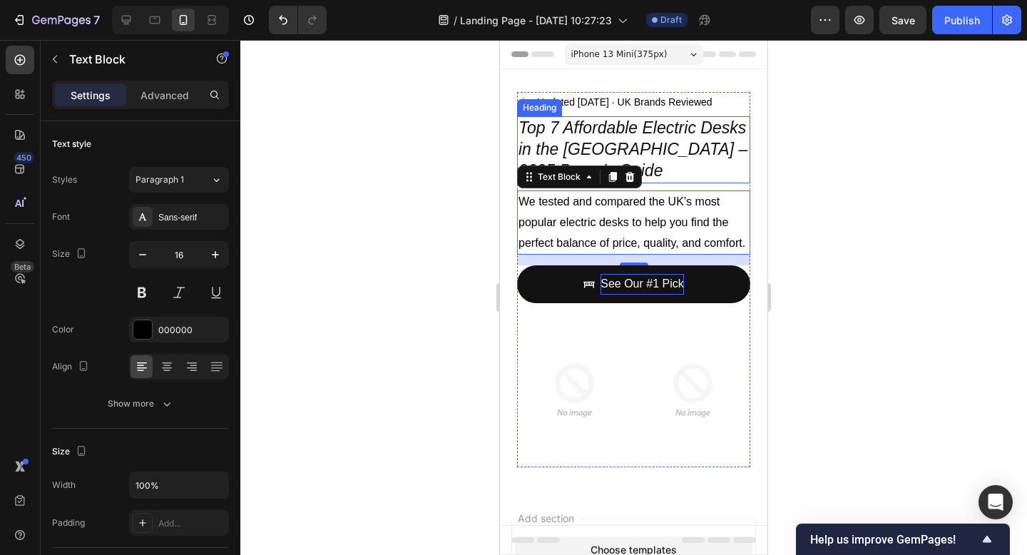
click at [682, 152] on icon "Top 7 Affordable Electric Desks in the [GEOGRAPHIC_DATA] – 2025 Buyer’s Guide" at bounding box center [632, 148] width 229 height 61
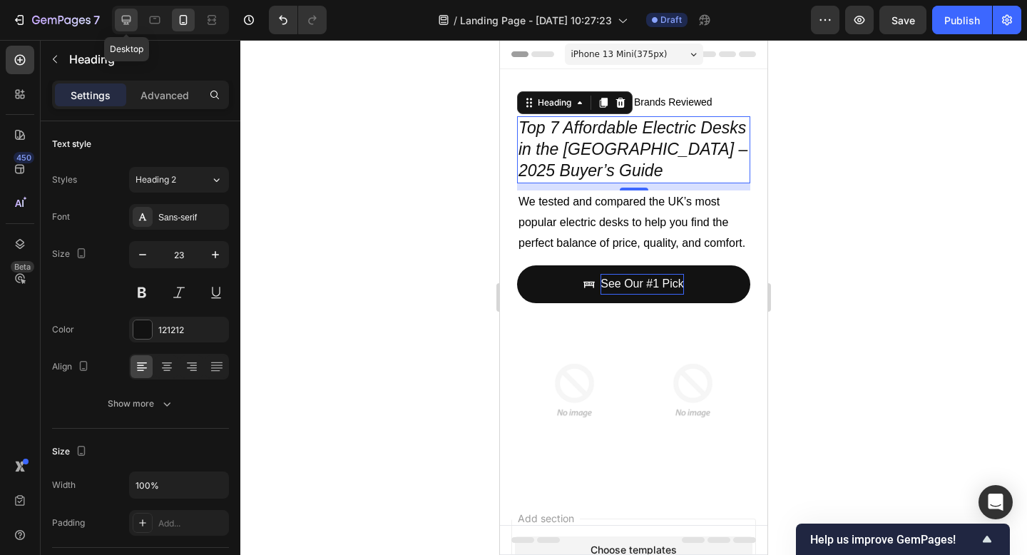
click at [126, 18] on icon at bounding box center [126, 20] width 14 height 14
type input "32"
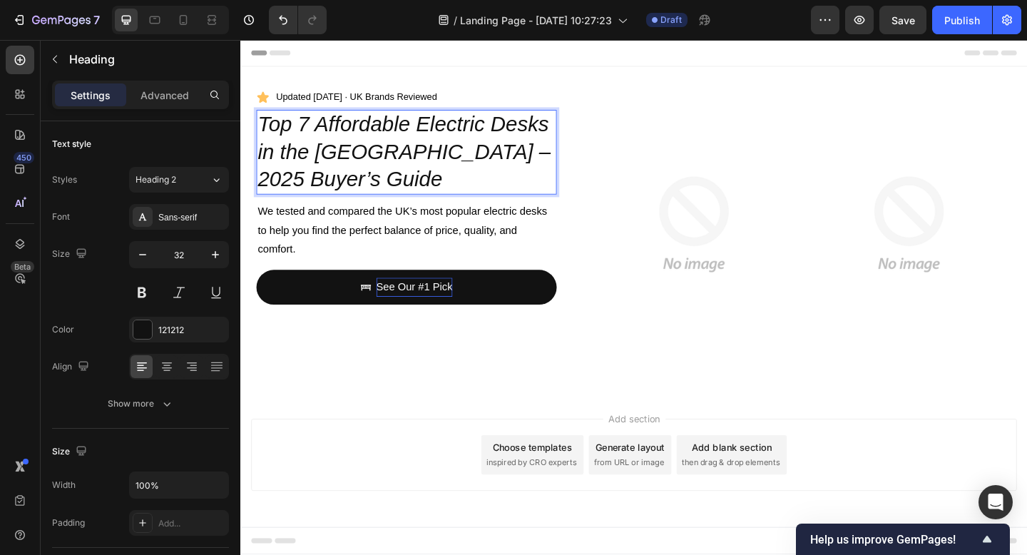
click at [353, 141] on icon "Top 7 Affordable Electric Desks in the [GEOGRAPHIC_DATA] – 2025 Buyer’s Guide" at bounding box center [418, 161] width 319 height 85
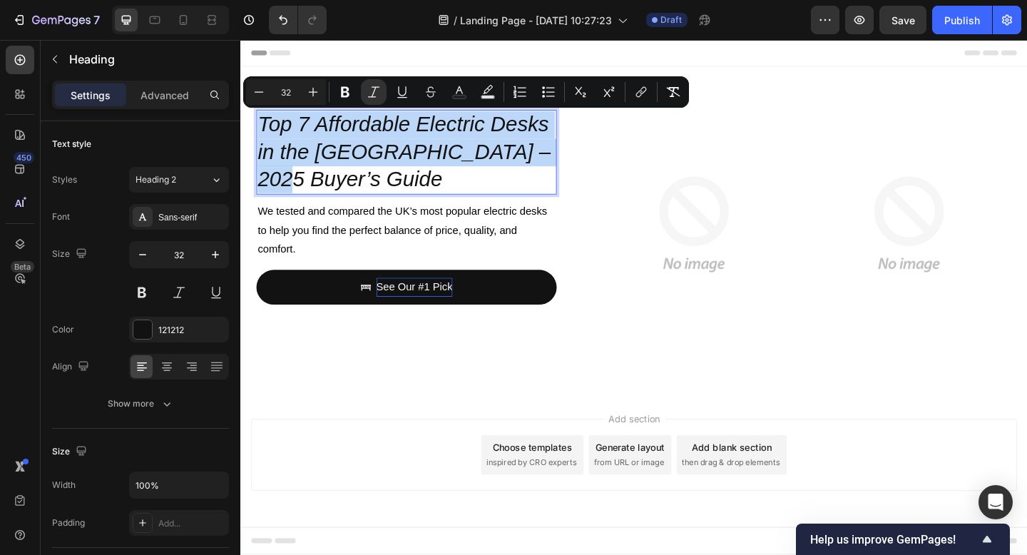
click at [353, 141] on icon "Top 7 Affordable Electric Desks in the [GEOGRAPHIC_DATA] – 2025 Buyer’s Guide" at bounding box center [418, 161] width 319 height 85
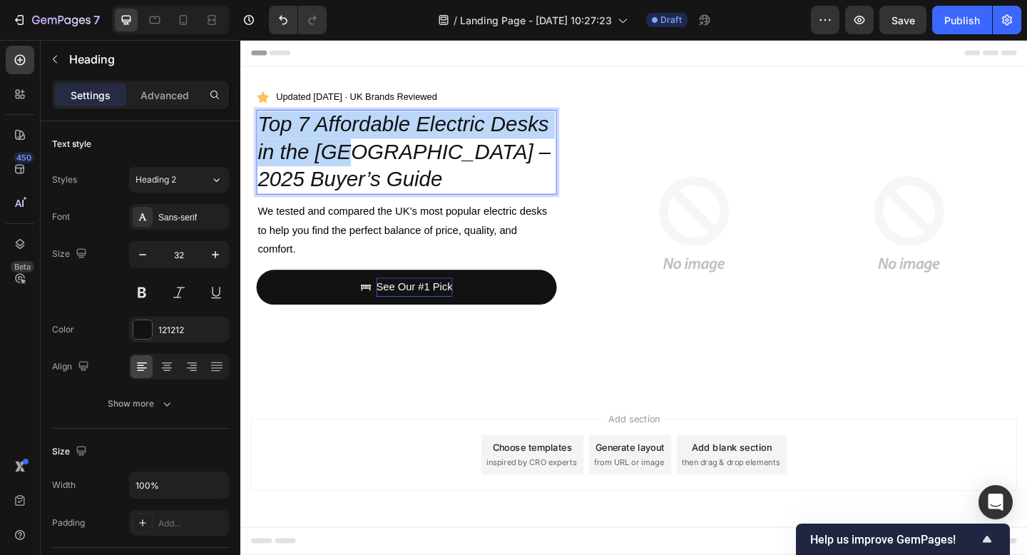
drag, startPoint x: 357, startPoint y: 165, endPoint x: 252, endPoint y: 130, distance: 110.7
click at [252, 130] on div "Icon Updated [DATE] · UK brands reviewed Text Block Row Top 7 Affordable Electr…" at bounding box center [668, 246] width 856 height 354
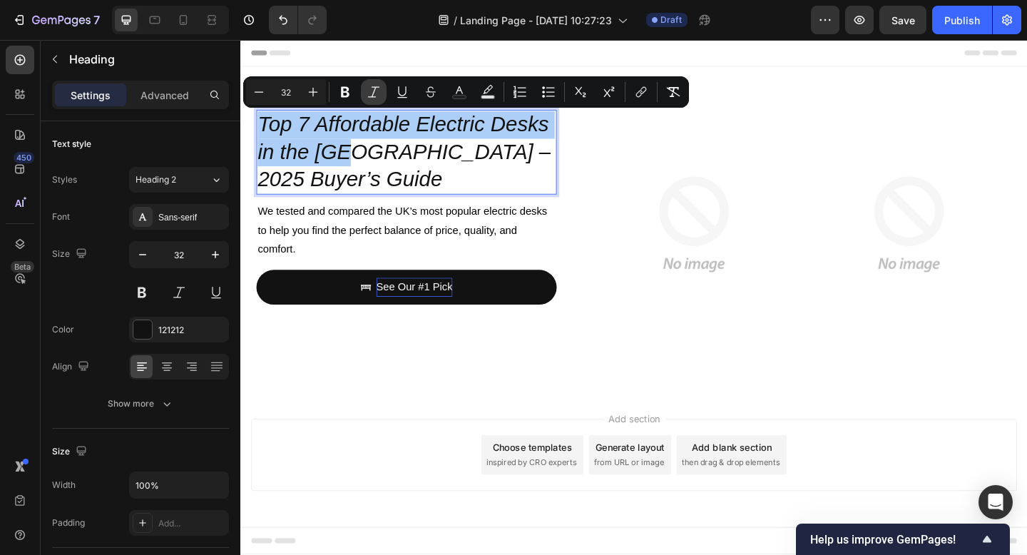
click at [372, 88] on icon "Editor contextual toolbar" at bounding box center [373, 92] width 14 height 14
click at [608, 182] on div "Icon Updated [DATE] · UK brands reviewed Text Block Row Top 7 Affordable Electr…" at bounding box center [667, 240] width 821 height 297
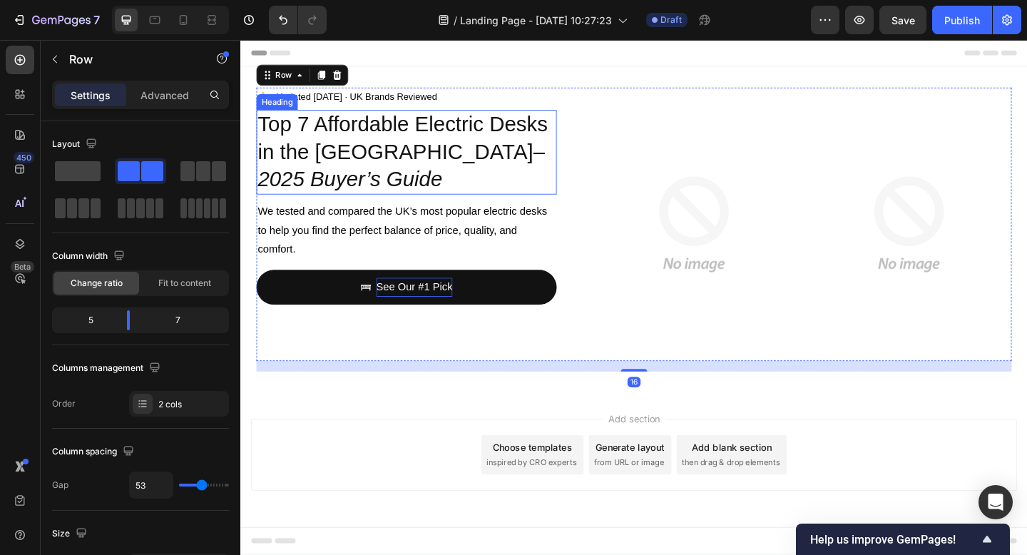
click at [427, 160] on icon "– 2025 Buyer’s Guide" at bounding box center [415, 177] width 312 height 56
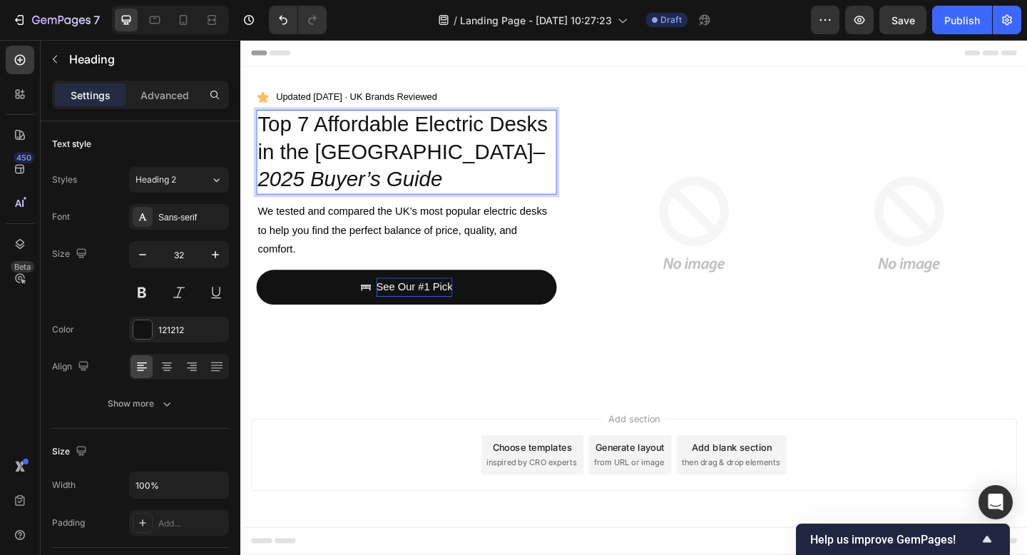
click at [359, 162] on icon "– 2025 Buyer’s Guide" at bounding box center [415, 177] width 312 height 56
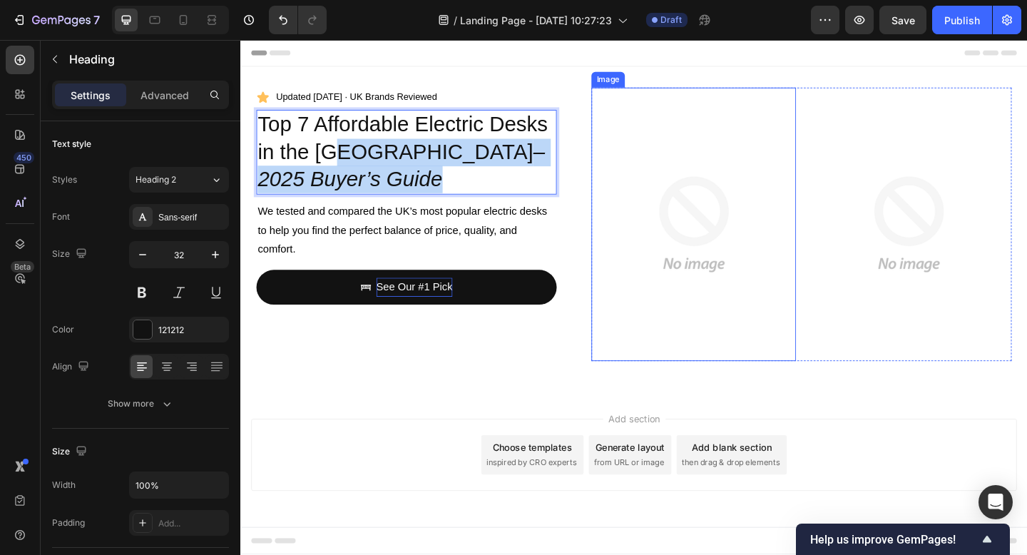
drag, startPoint x: 354, startPoint y: 160, endPoint x: 621, endPoint y: 155, distance: 267.4
click at [621, 155] on div "Icon Updated [DATE] · UK brands reviewed Text Block Row Top 7 Affordable Electr…" at bounding box center [667, 240] width 821 height 297
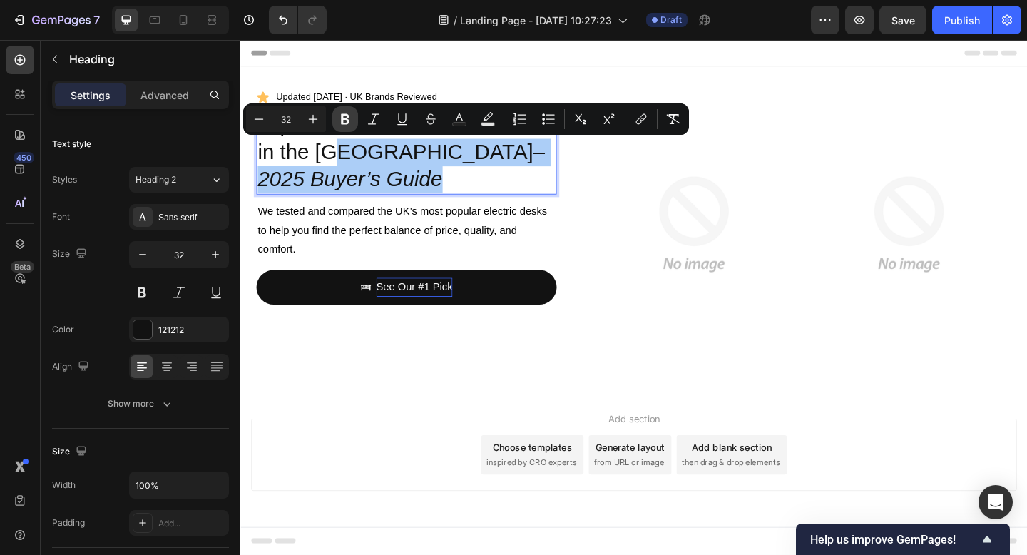
click at [333, 120] on button "Bold" at bounding box center [345, 119] width 26 height 26
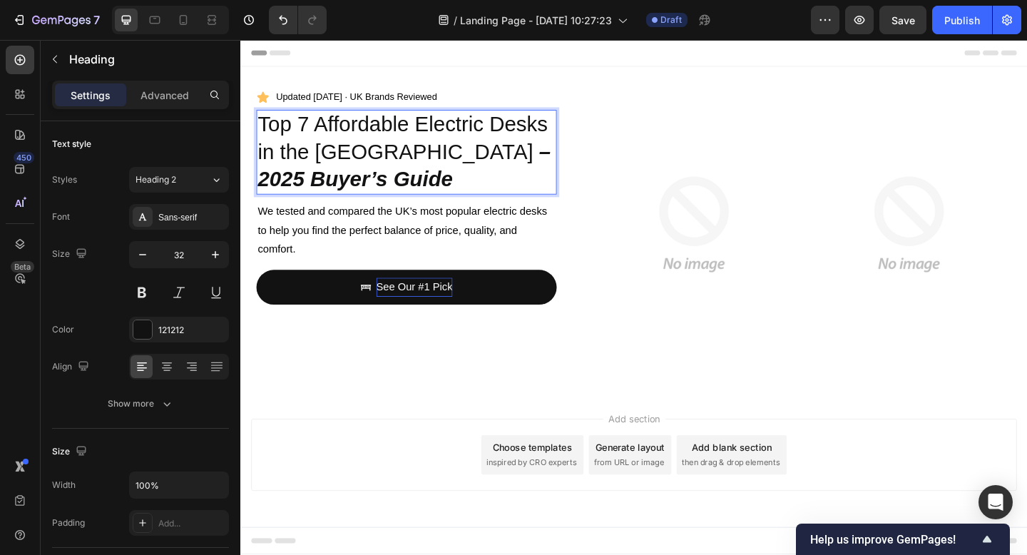
click at [341, 127] on p "Top 7 Affordable Electric Desks in the [GEOGRAPHIC_DATA] – 2025 Buyer’s Guide" at bounding box center [421, 162] width 324 height 89
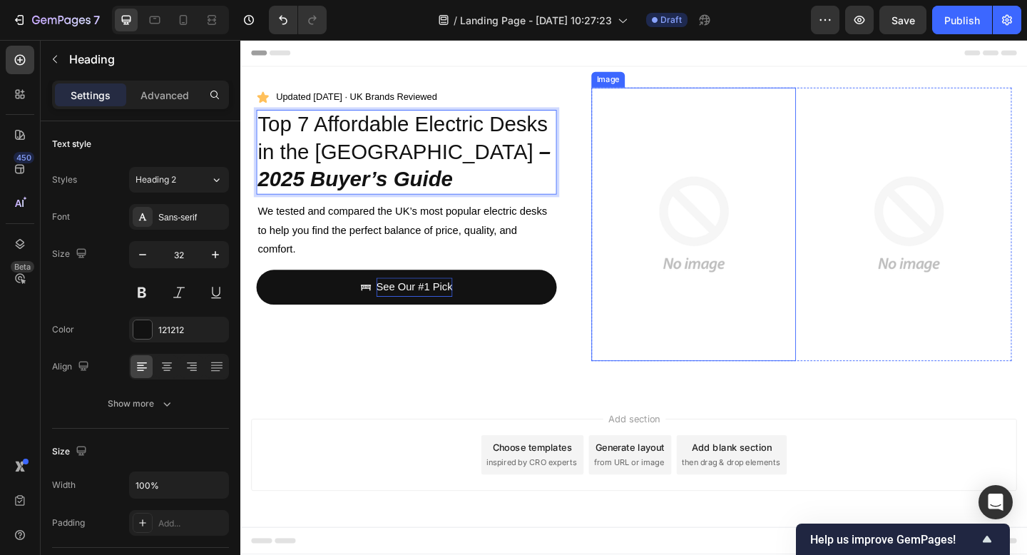
click at [685, 182] on img at bounding box center [733, 240] width 223 height 297
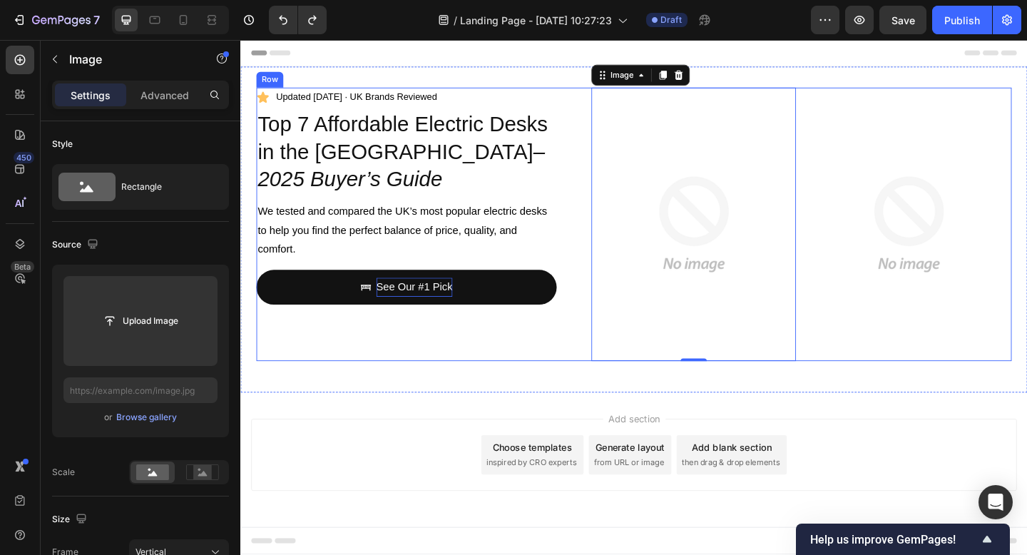
click at [603, 277] on div "Icon Updated [DATE] · UK brands reviewed Text Block Row Top 7 Affordable Electr…" at bounding box center [667, 240] width 821 height 297
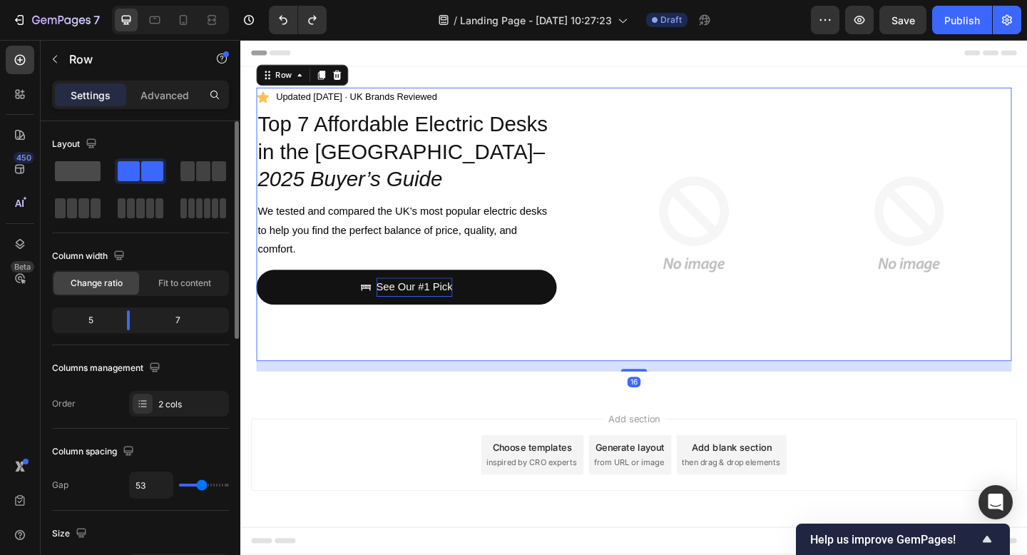
click at [73, 165] on span at bounding box center [78, 171] width 46 height 20
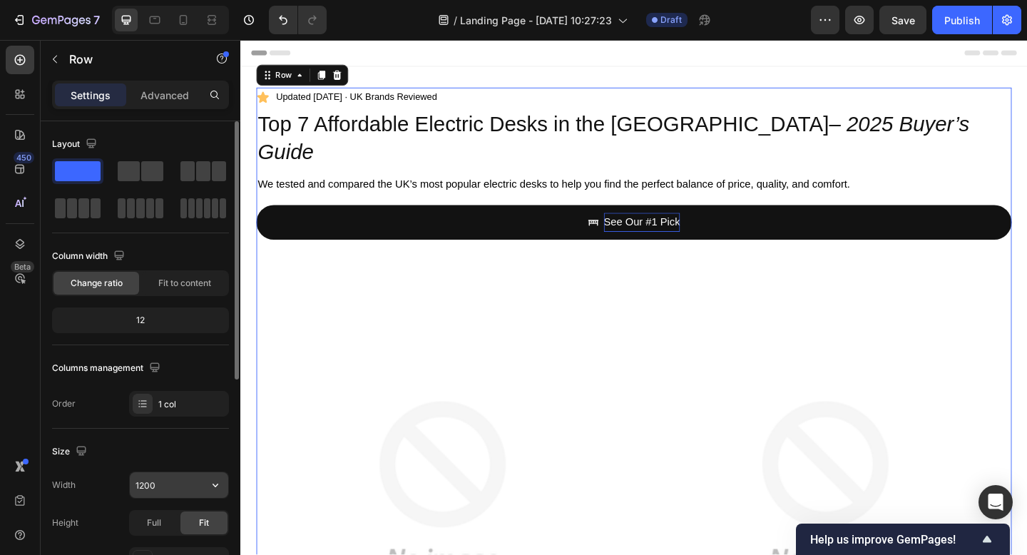
click at [169, 488] on input "1200" at bounding box center [179, 485] width 98 height 26
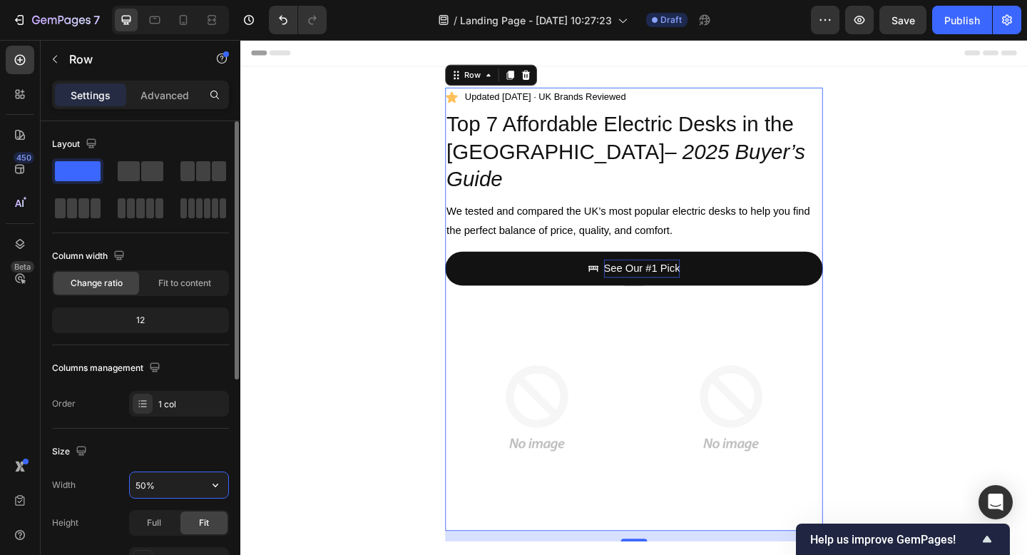
click at [169, 488] on input "50%" at bounding box center [179, 485] width 98 height 26
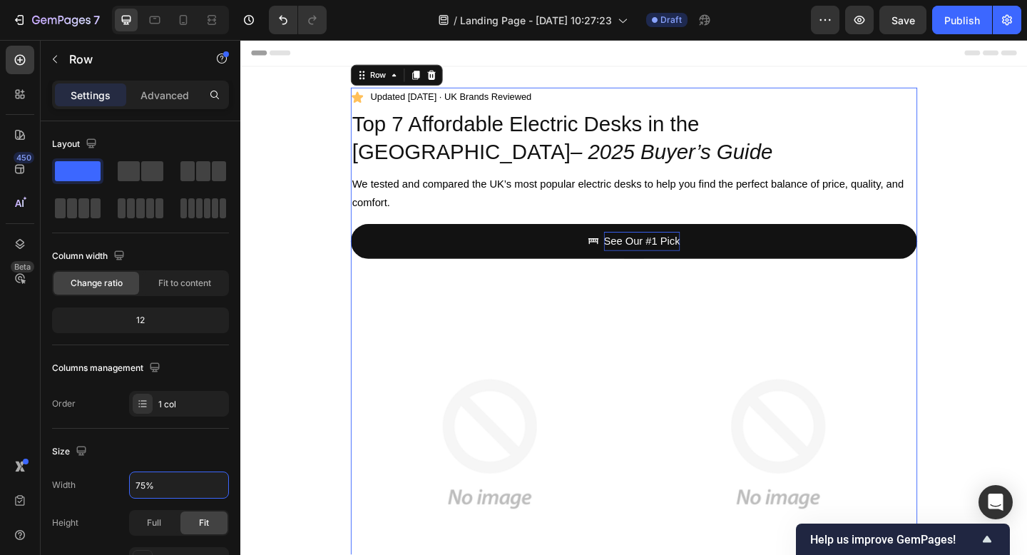
type input "75%"
